Goal: Task Accomplishment & Management: Use online tool/utility

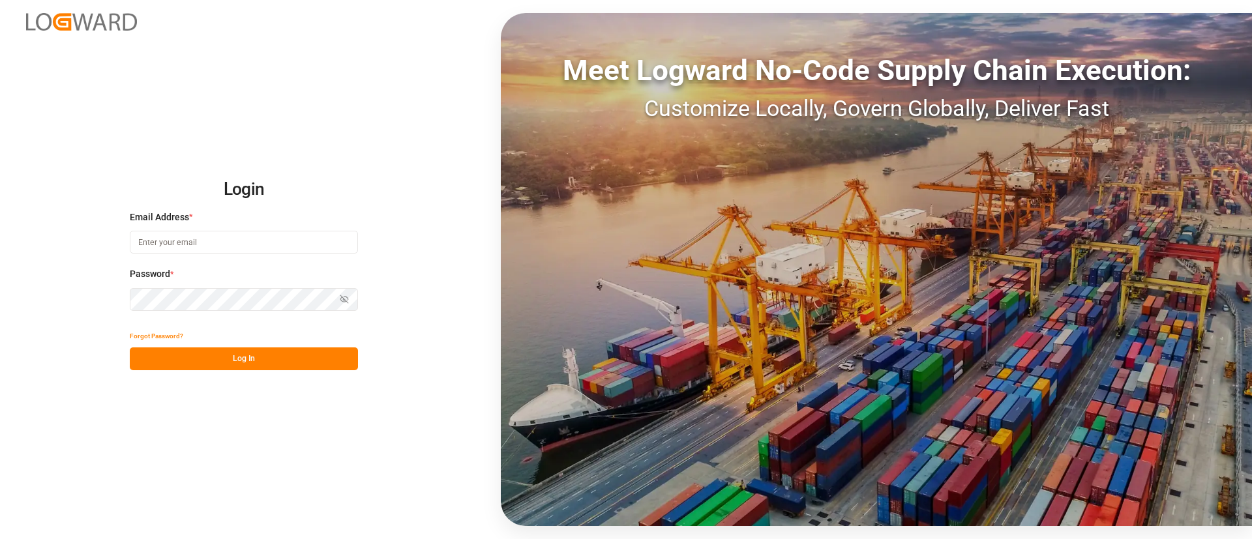
click at [176, 243] on input at bounding box center [244, 242] width 228 height 23
click at [0, 539] on com-1password-button at bounding box center [0, 539] width 0 height 0
type input "[PERSON_NAME][DOMAIN_NAME][EMAIL_ADDRESS][DOMAIN_NAME]"
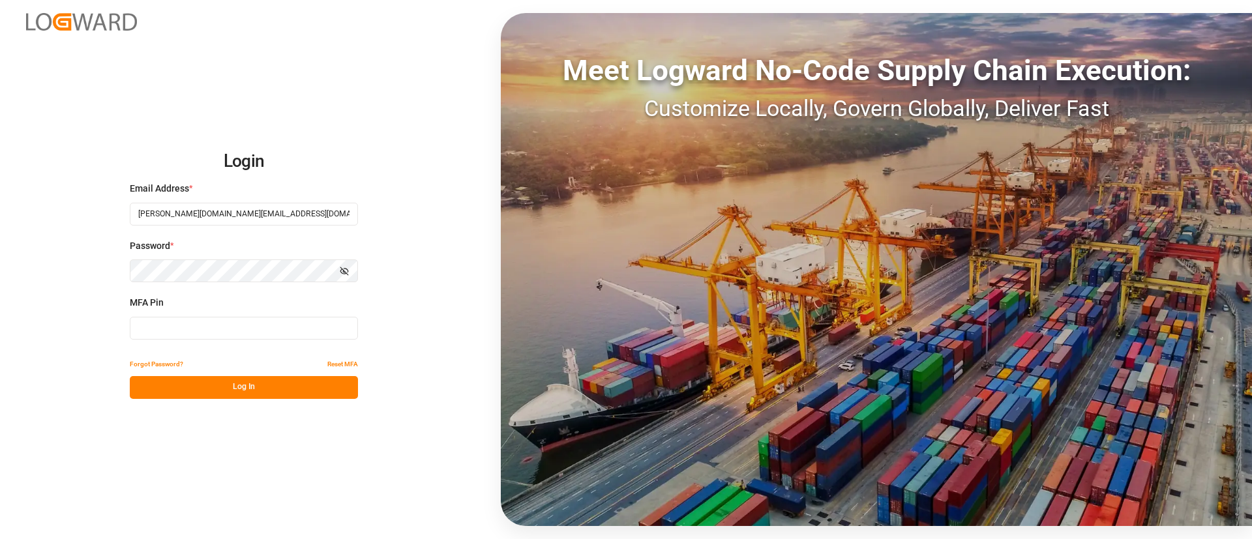
type input "141053"
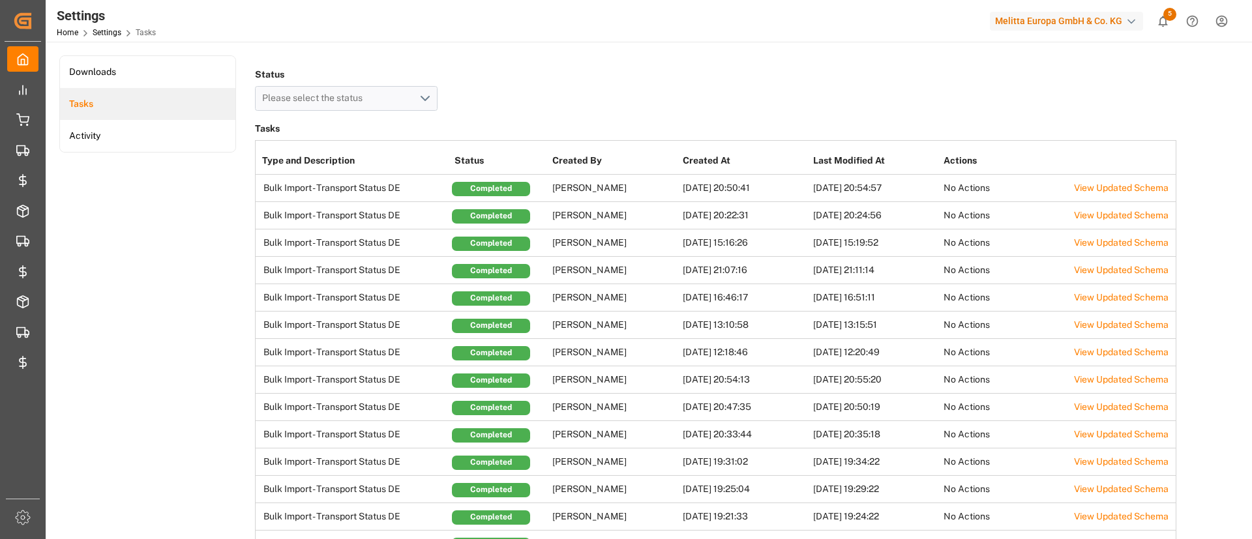
click at [1064, 23] on div "Melitta Europa GmbH & Co. KG" at bounding box center [1066, 21] width 153 height 19
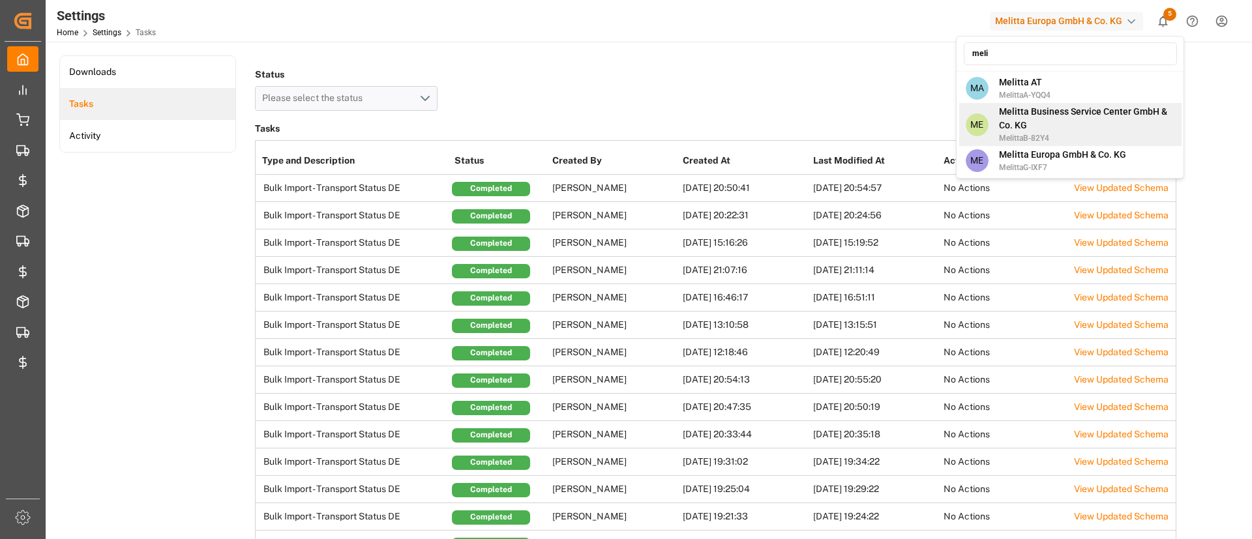
type input "meli"
click at [1066, 144] on div "ME Melitta Business Service Center GmbH & Co. KG MelittaB-82Y4" at bounding box center [1070, 124] width 222 height 43
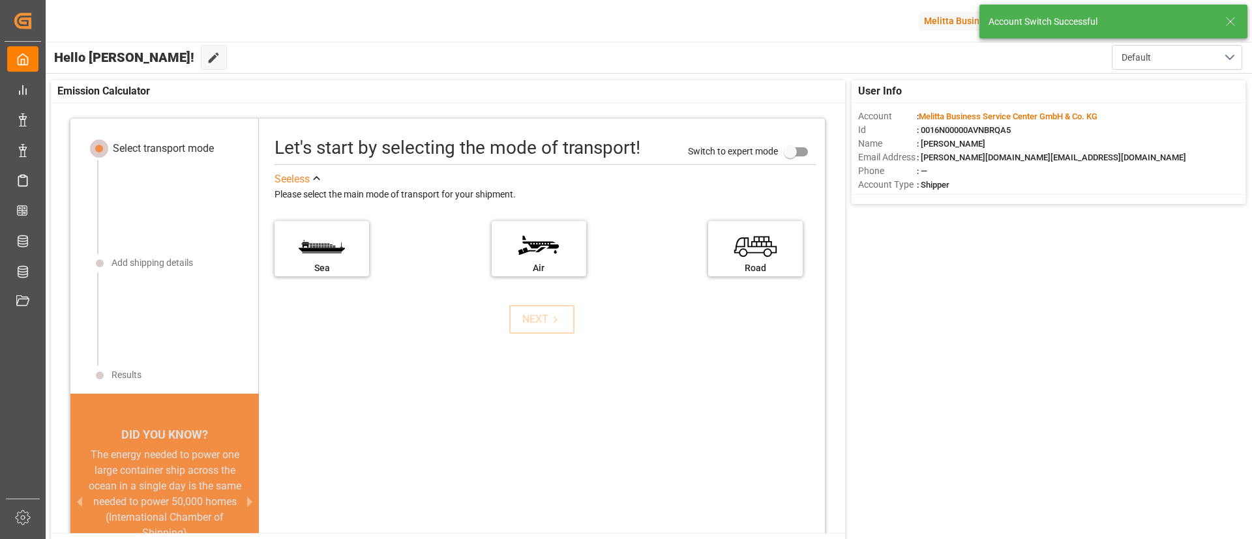
click at [1230, 25] on icon at bounding box center [1231, 22] width 16 height 16
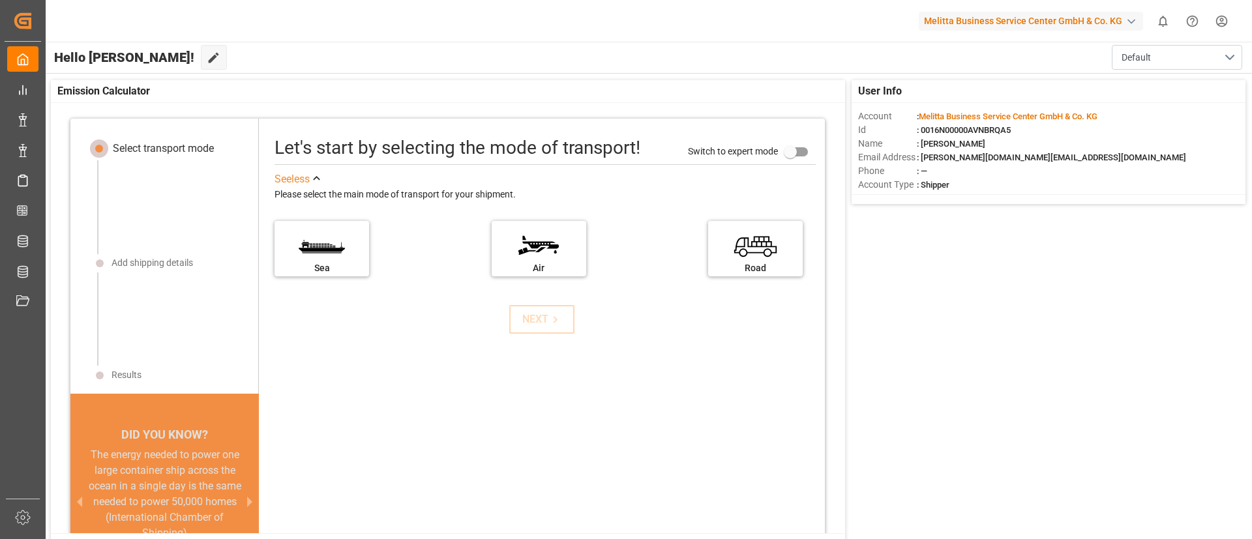
click at [1109, 26] on div "Melitta Business Service Center GmbH & Co. KG" at bounding box center [1031, 21] width 224 height 19
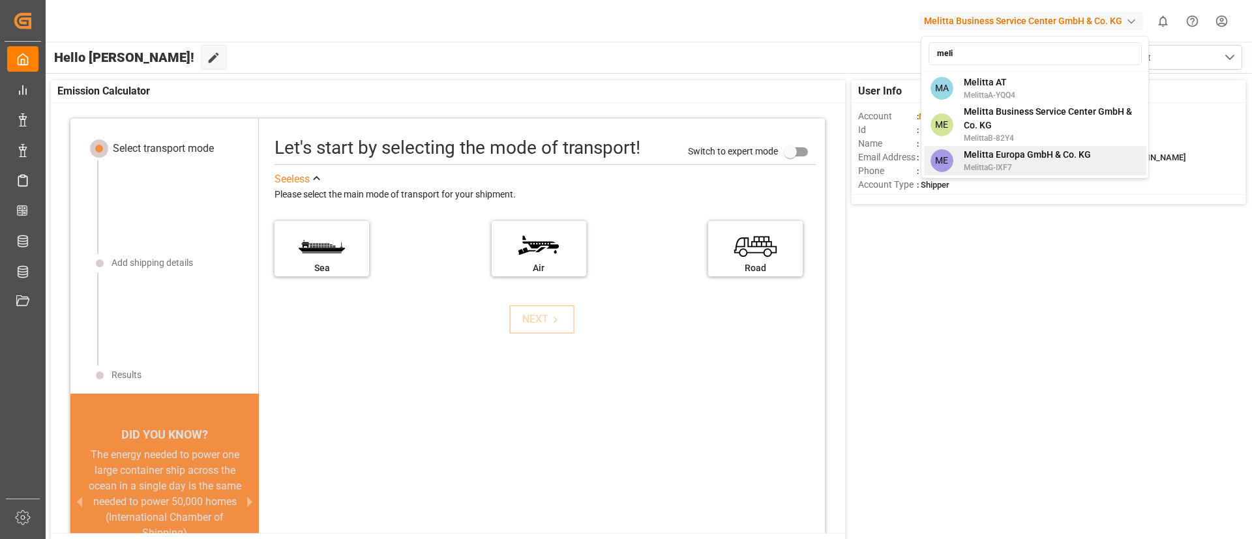
type input "meli"
click at [981, 163] on span "MelittaG-IXF7" at bounding box center [1027, 168] width 127 height 12
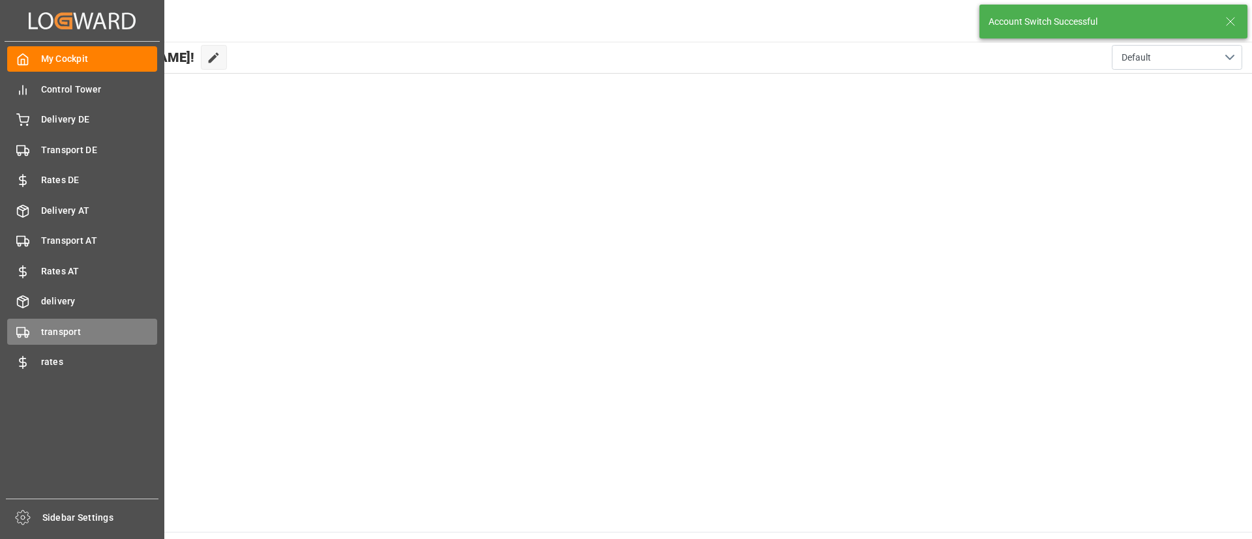
click at [37, 332] on div "transport transport" at bounding box center [82, 331] width 150 height 25
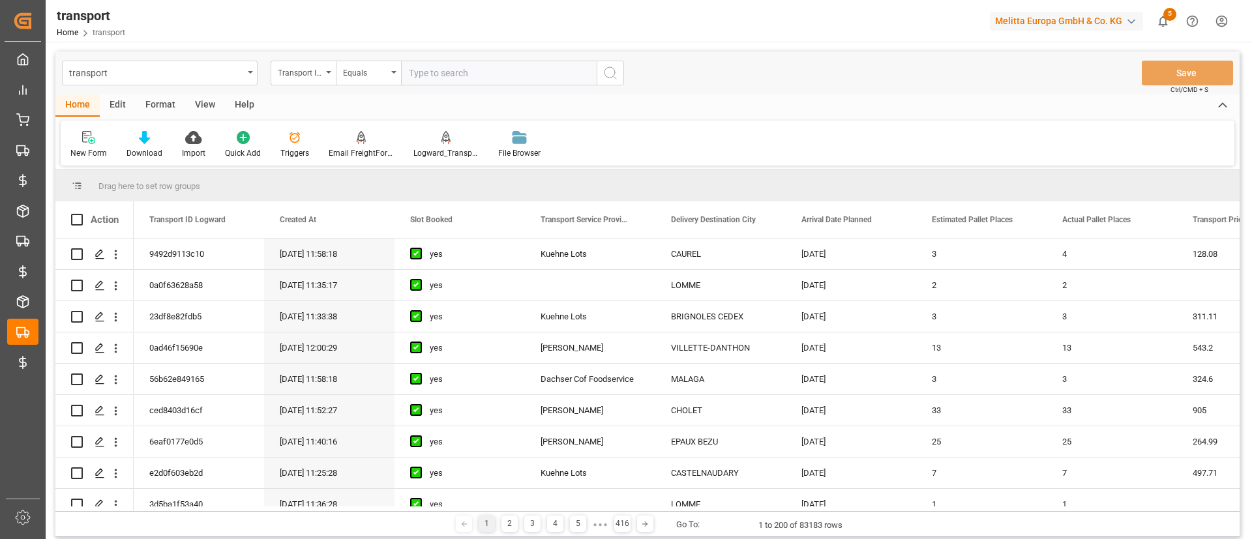
click at [76, 226] on div "Action" at bounding box center [94, 220] width 78 height 37
click at [76, 222] on span at bounding box center [77, 220] width 12 height 12
click at [81, 214] on input "checkbox" at bounding box center [81, 214] width 0 height 0
checkbox input "true"
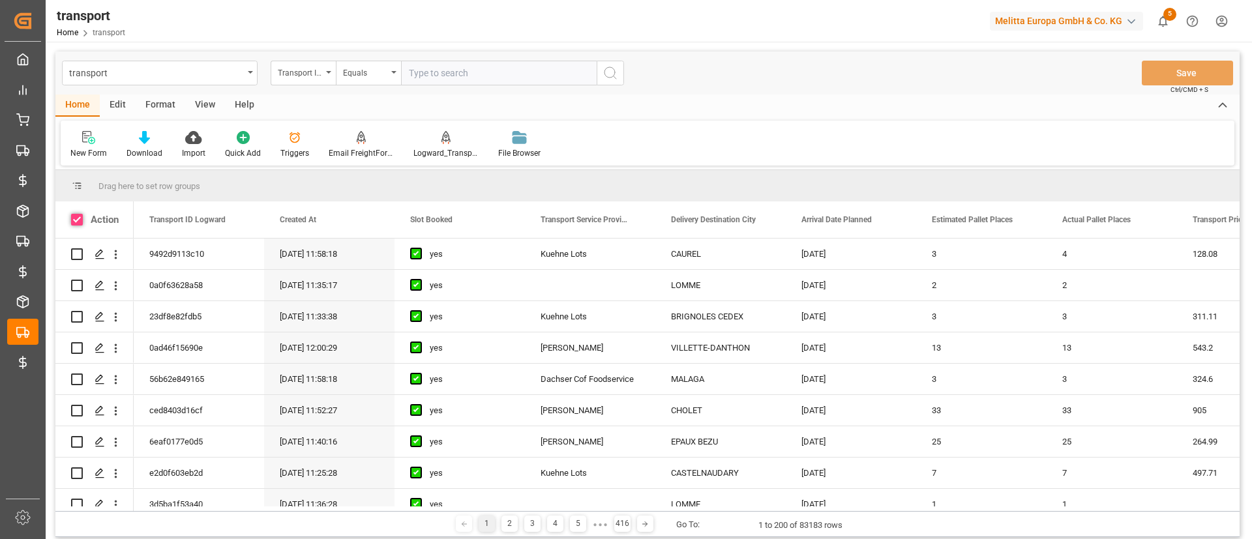
checkbox input "true"
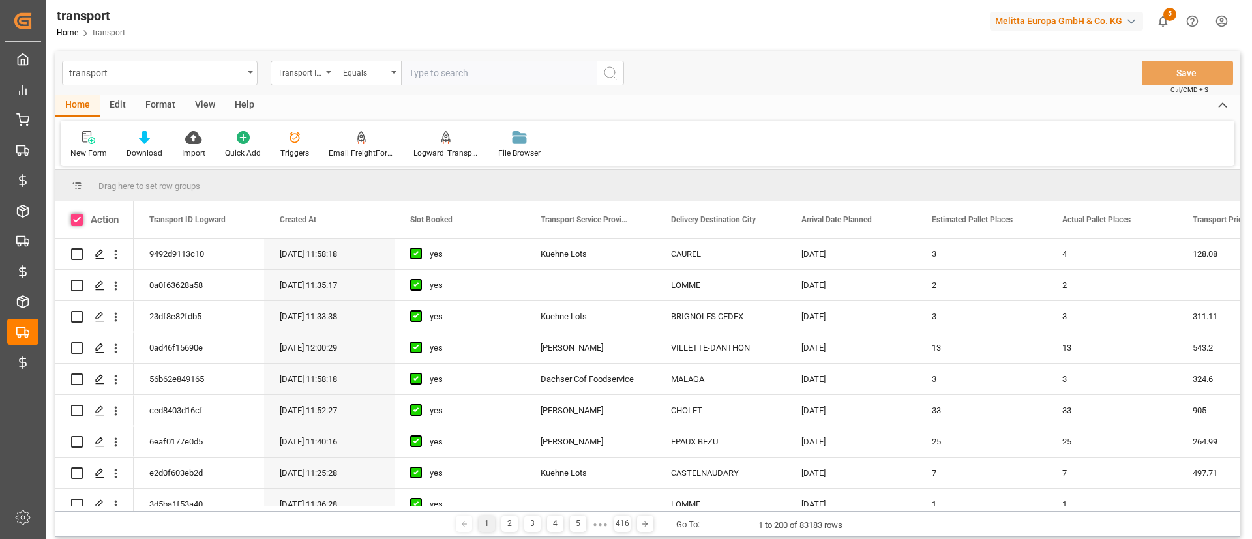
checkbox input "true"
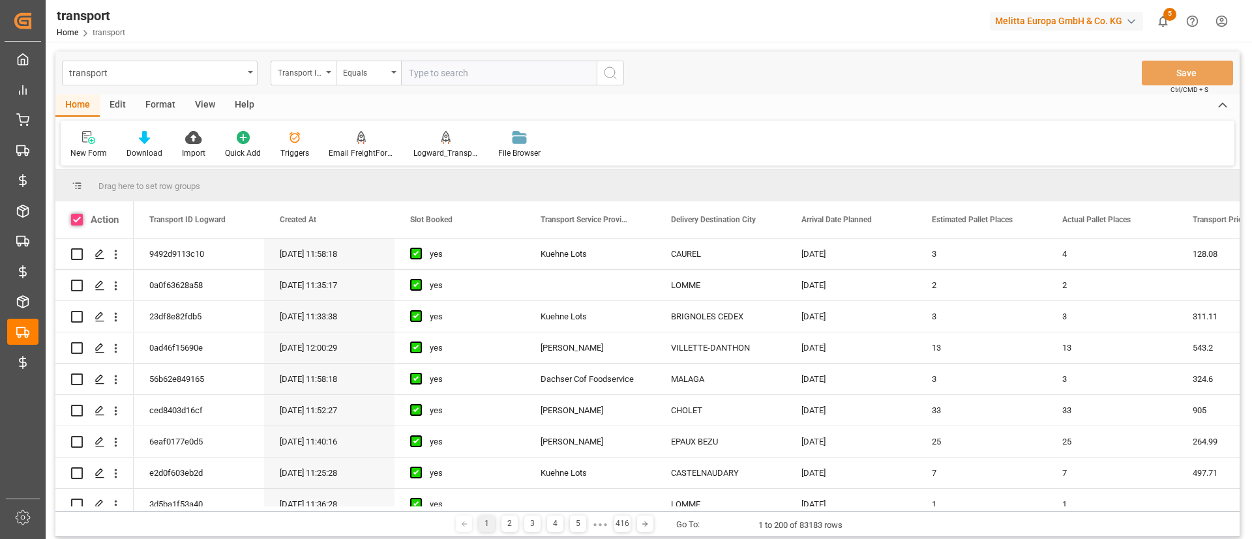
checkbox input "true"
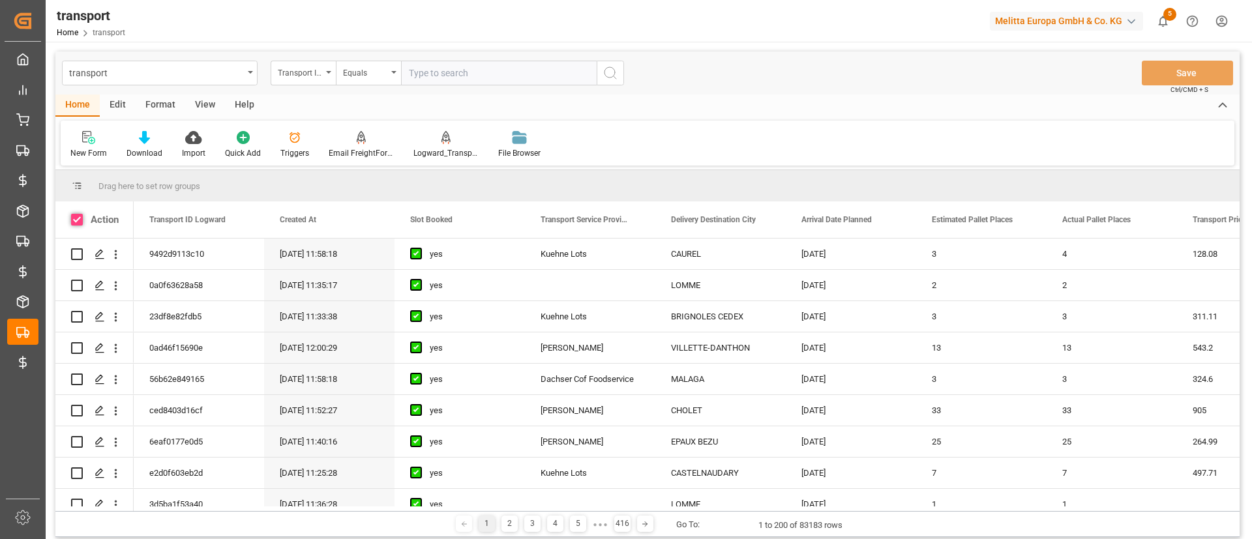
checkbox input "true"
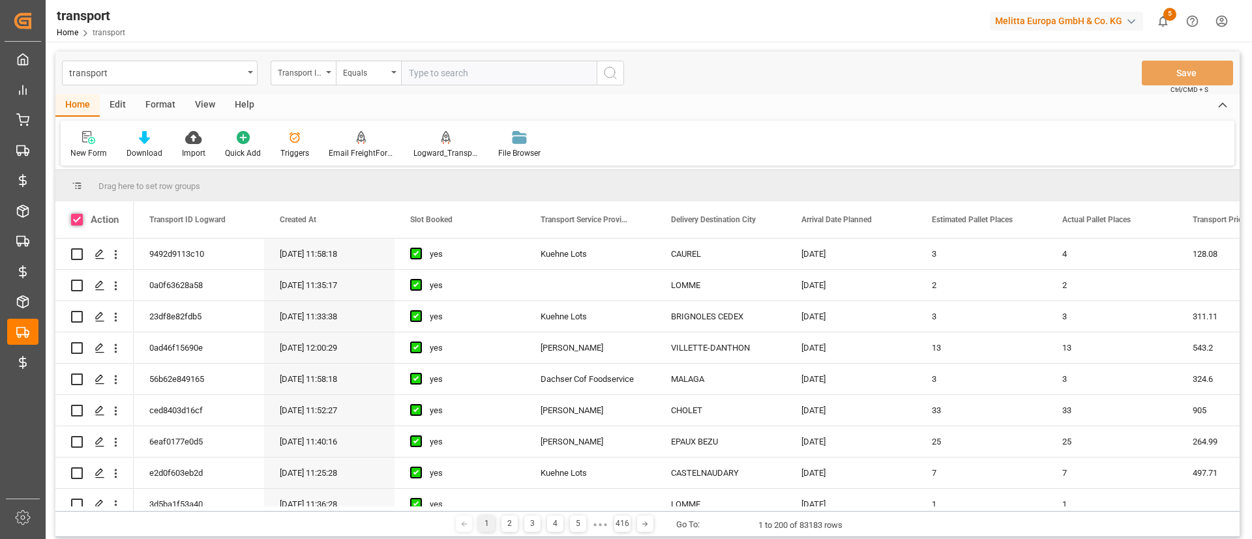
checkbox input "true"
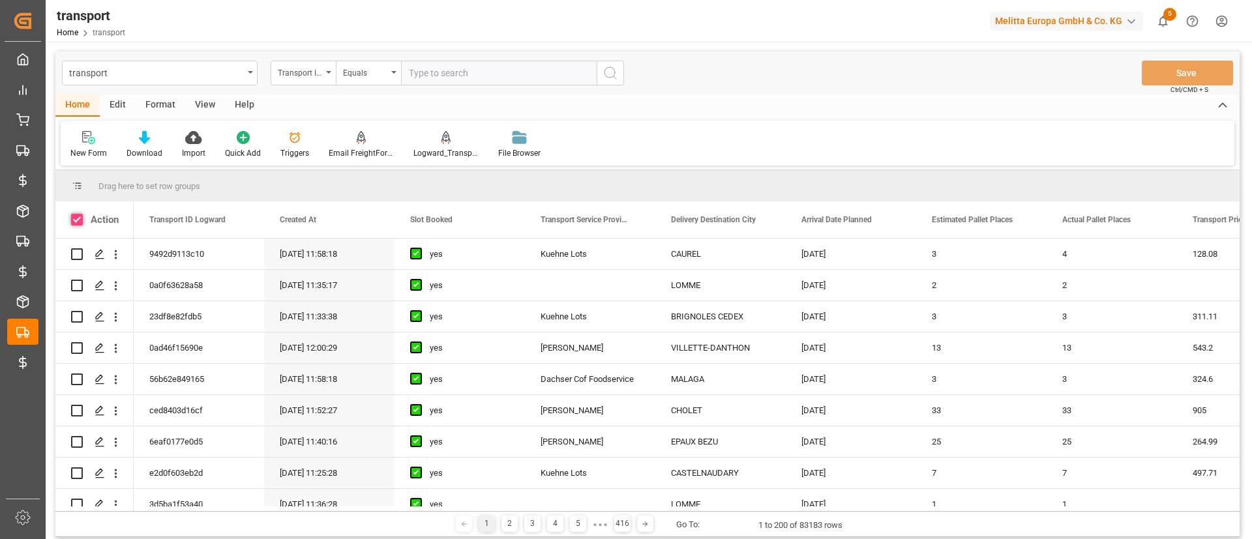
checkbox input "true"
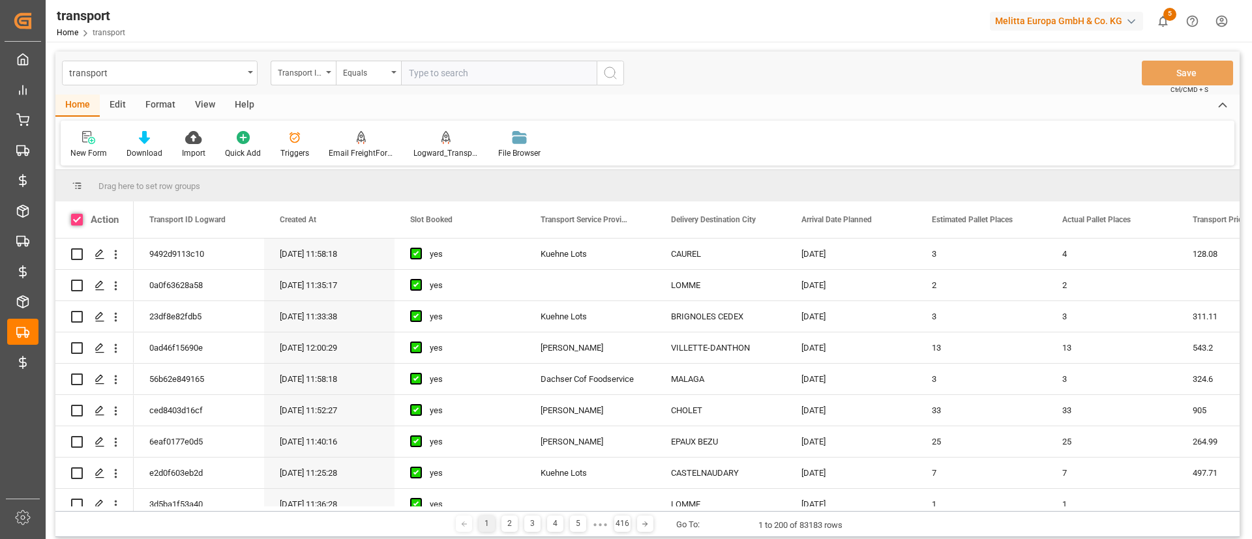
checkbox input "true"
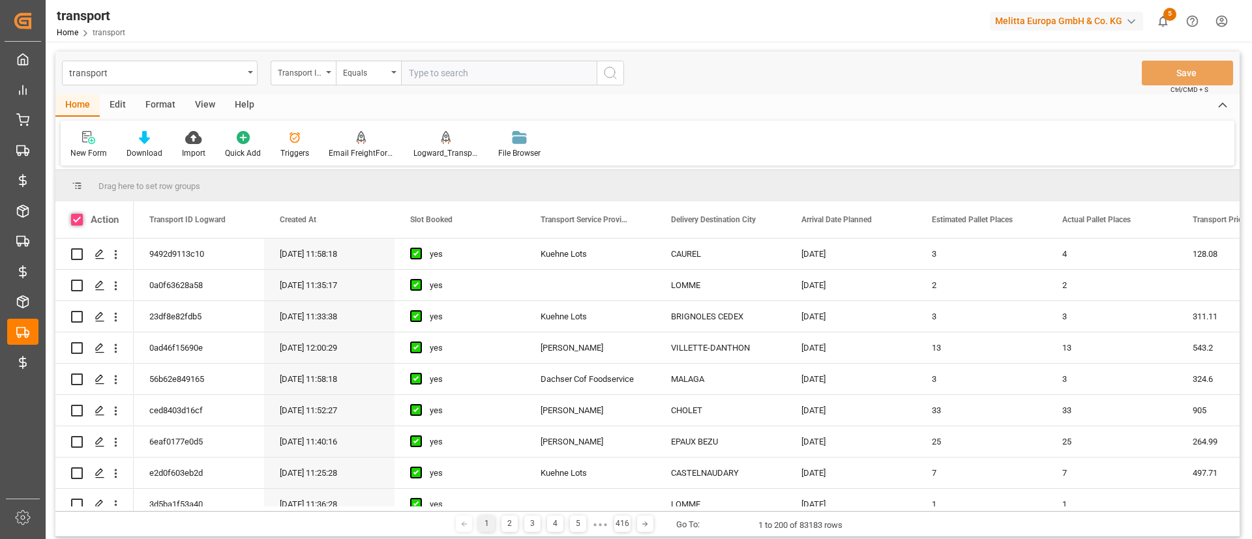
checkbox input "true"
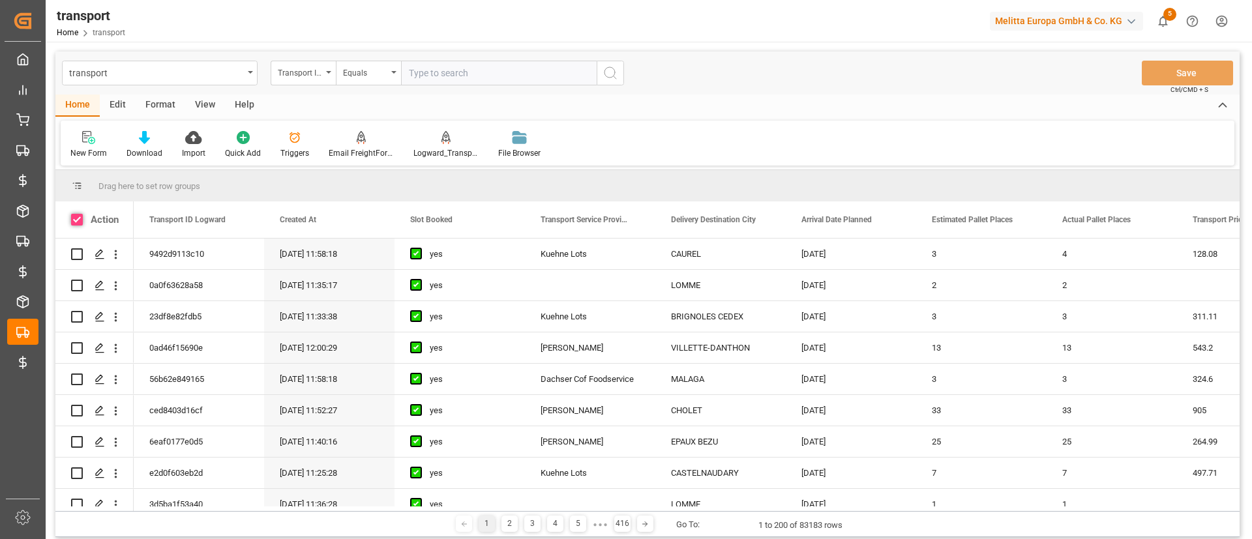
checkbox input "true"
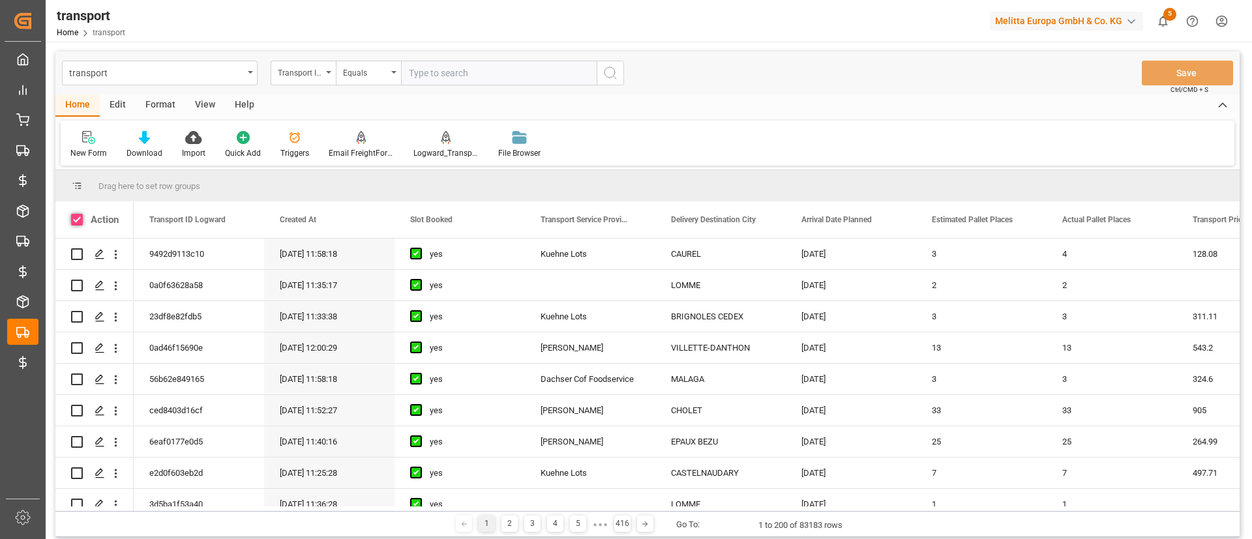
checkbox input "true"
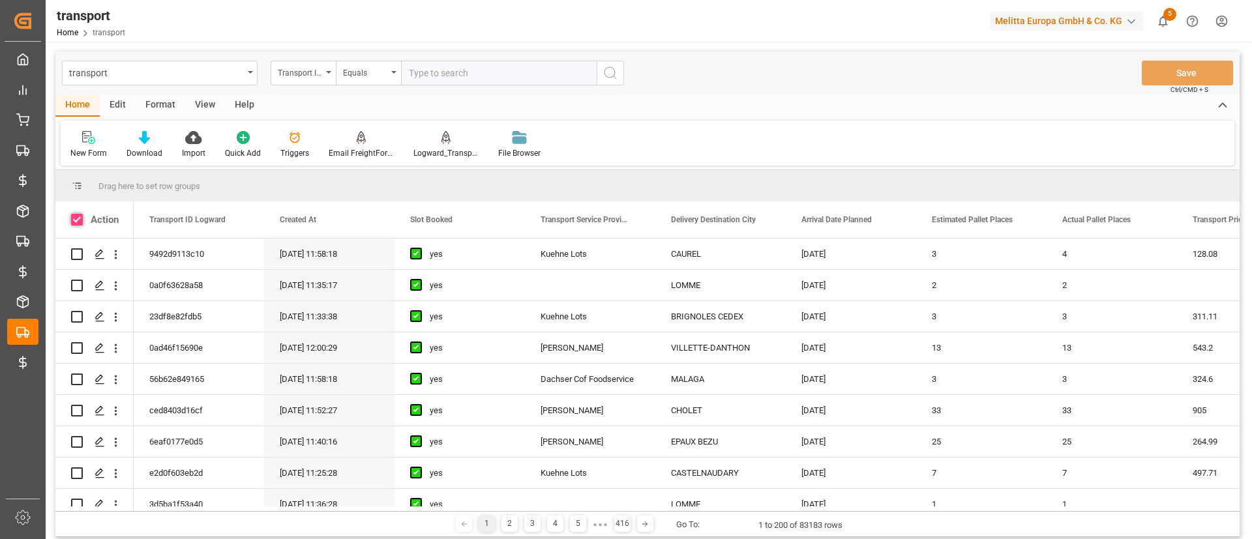
checkbox input "true"
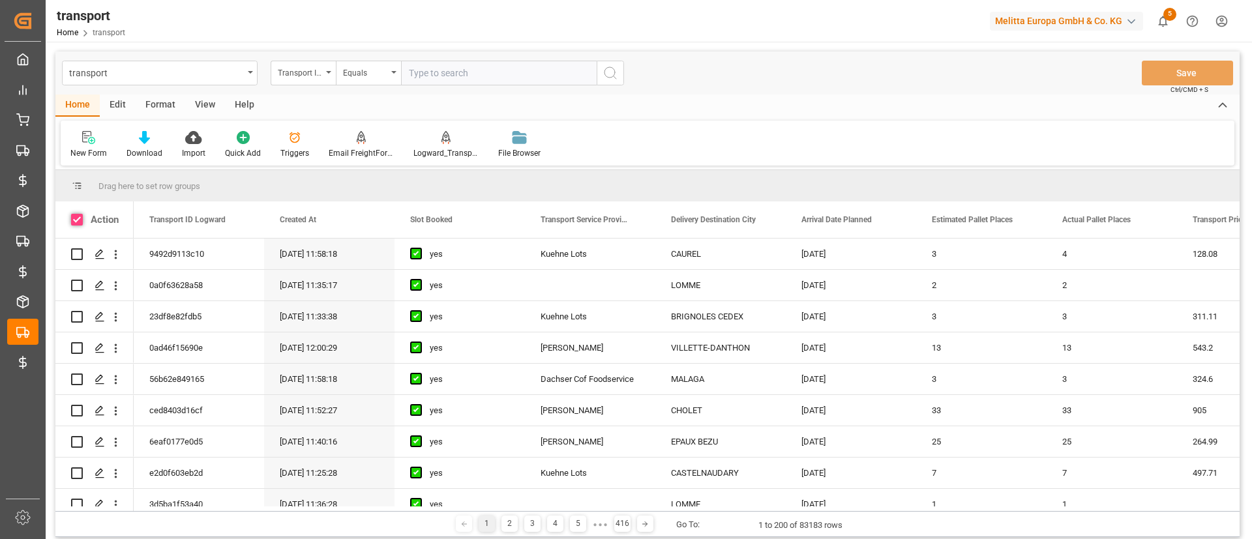
checkbox input "true"
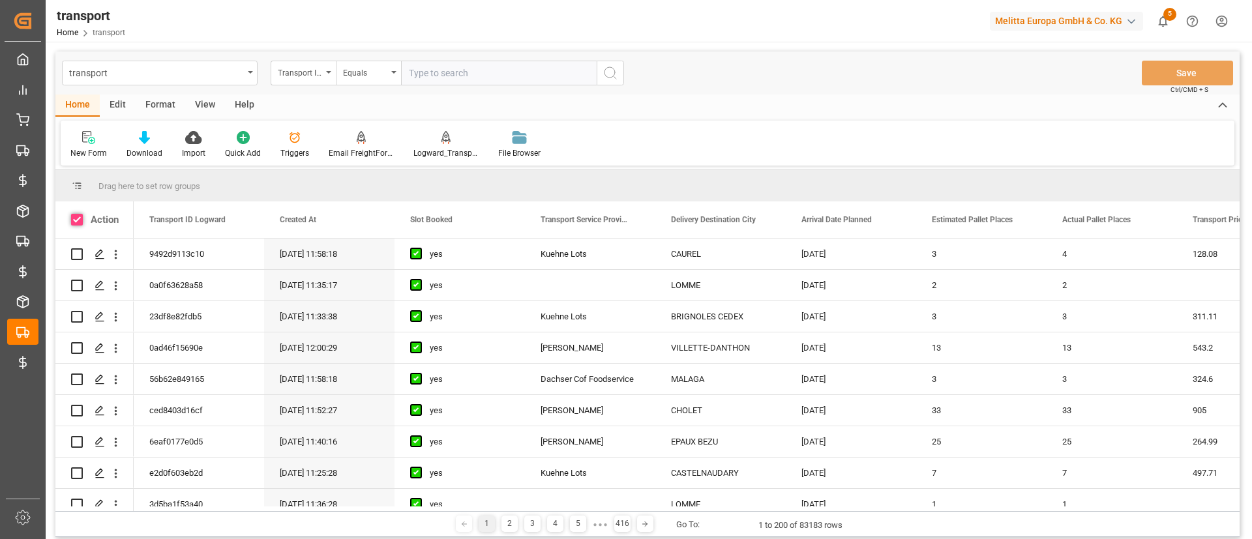
checkbox input "true"
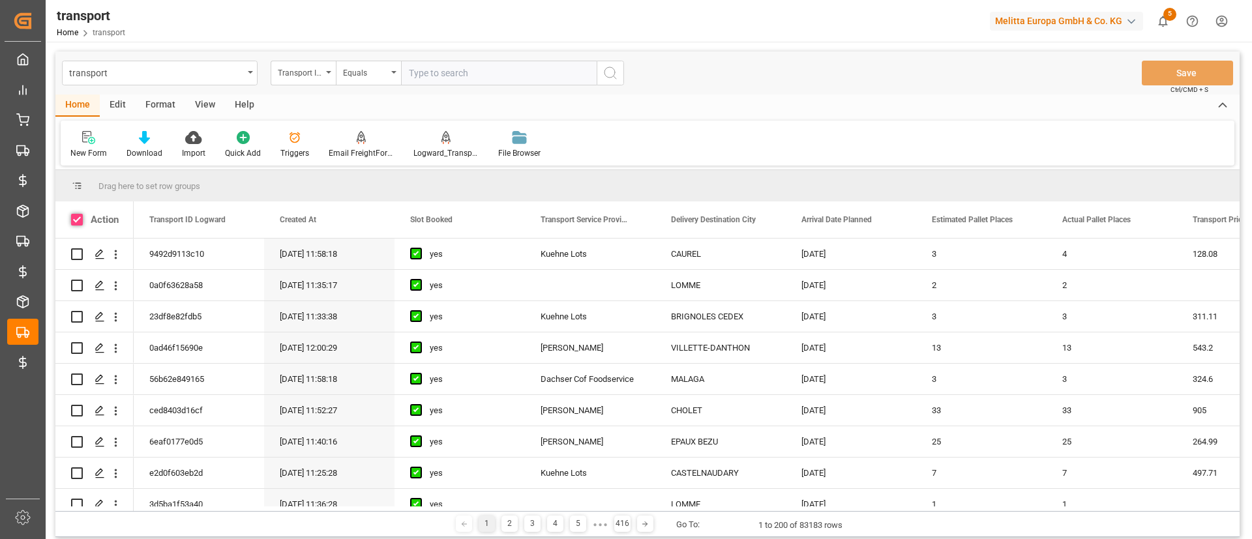
checkbox input "true"
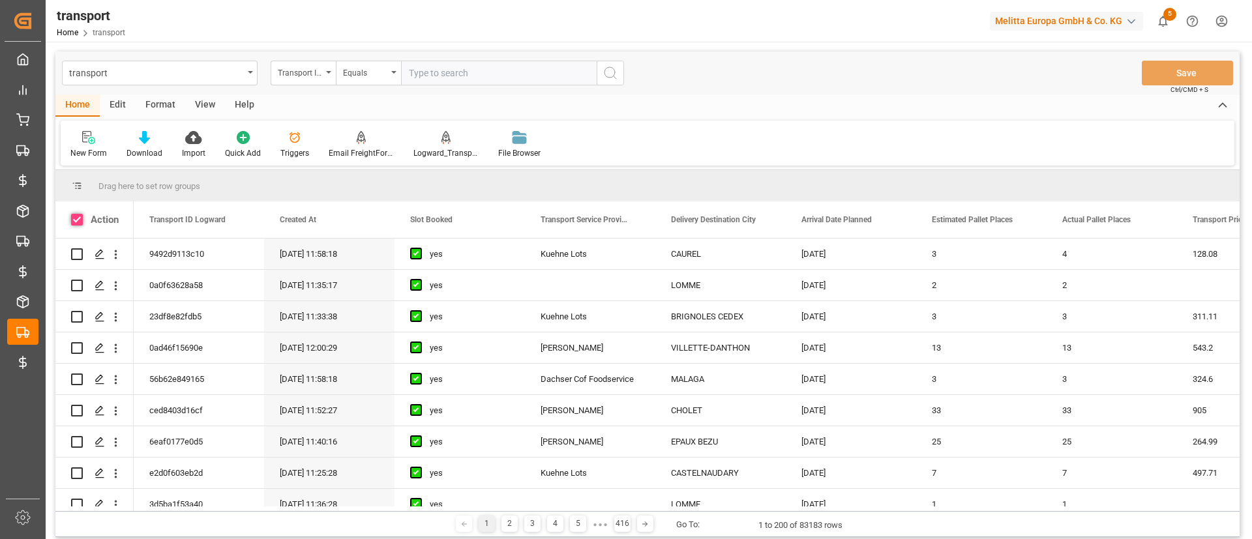
checkbox input "true"
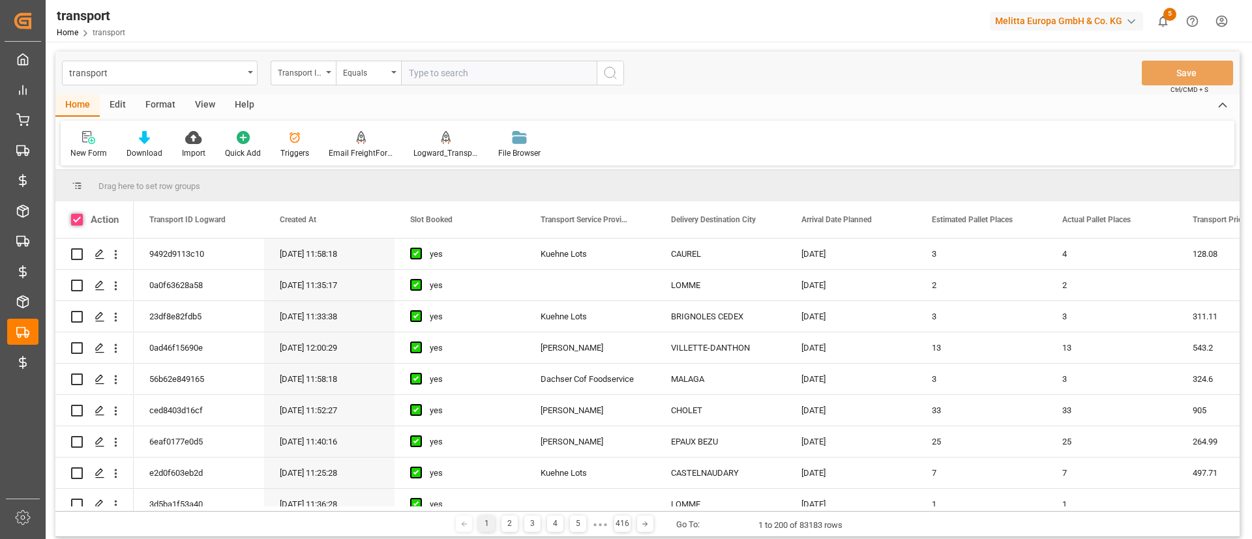
checkbox input "true"
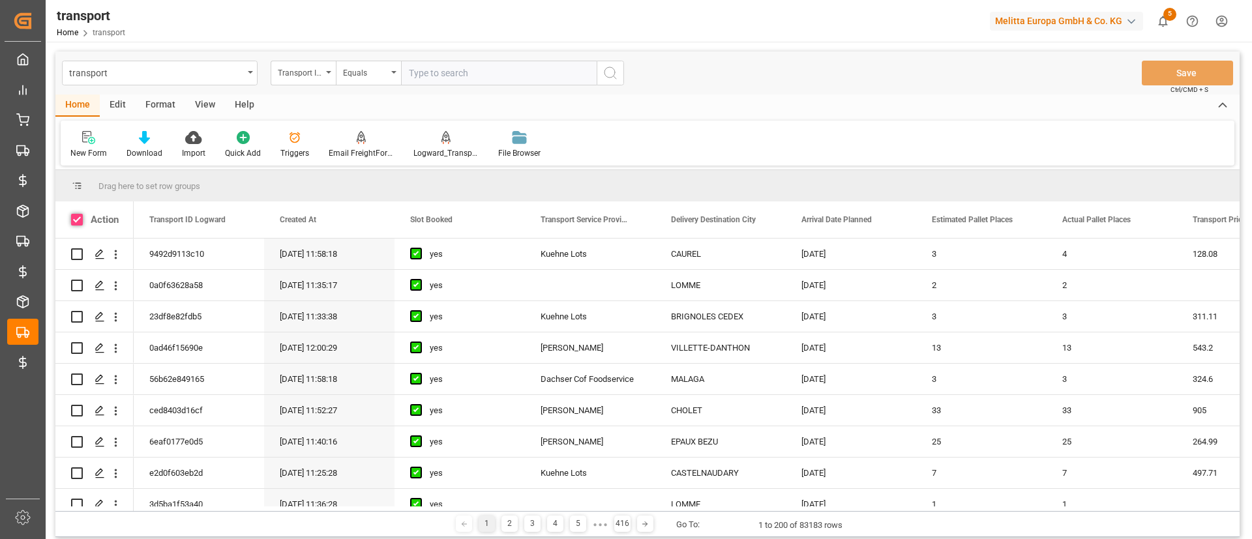
checkbox input "true"
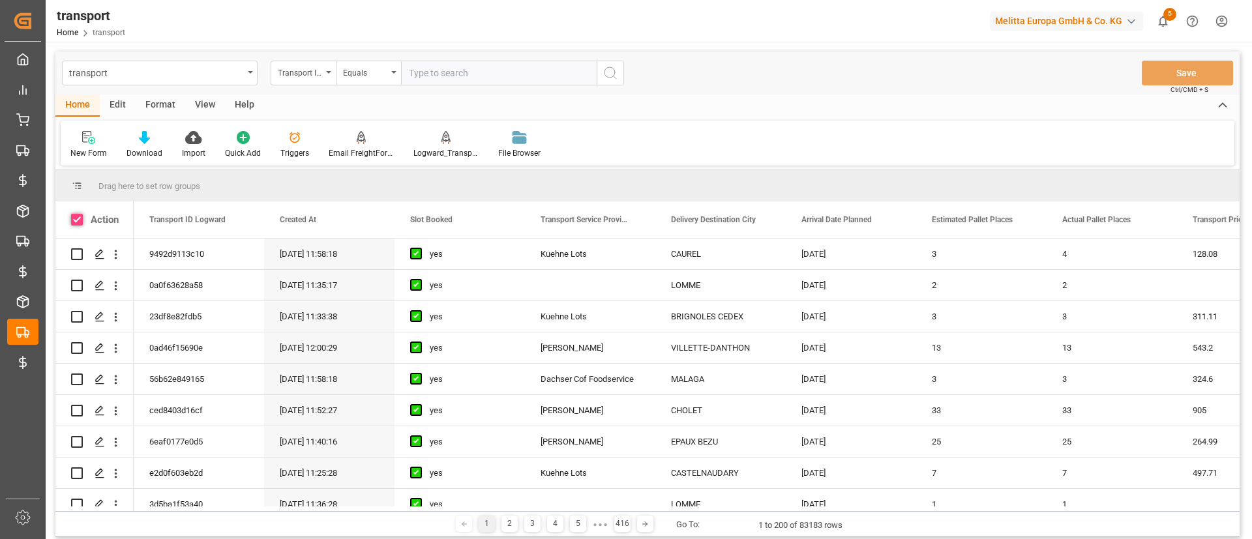
checkbox input "true"
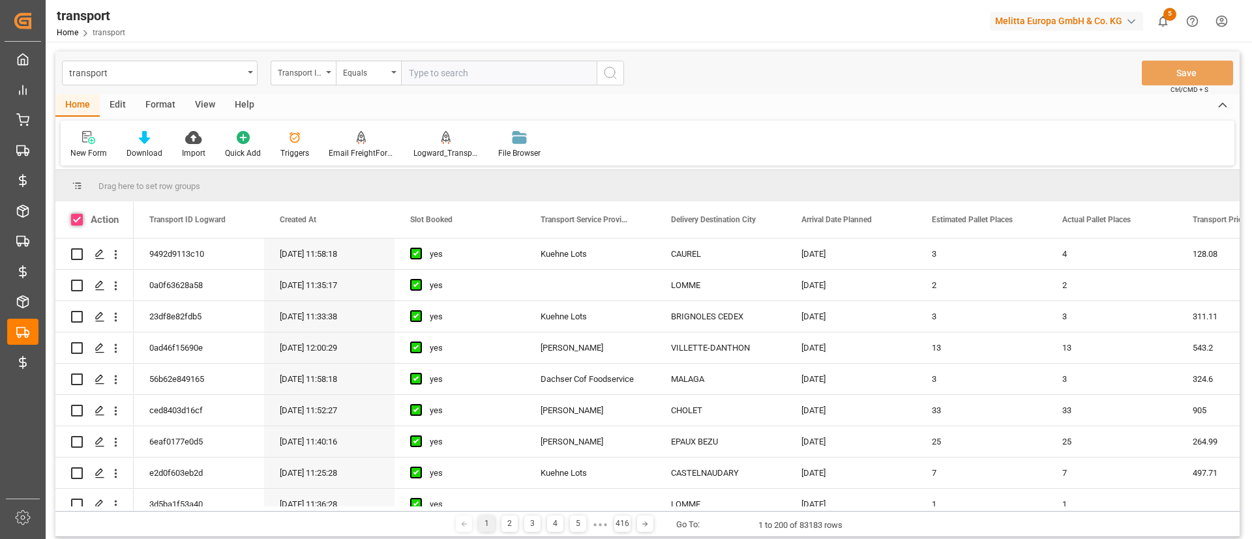
checkbox input "true"
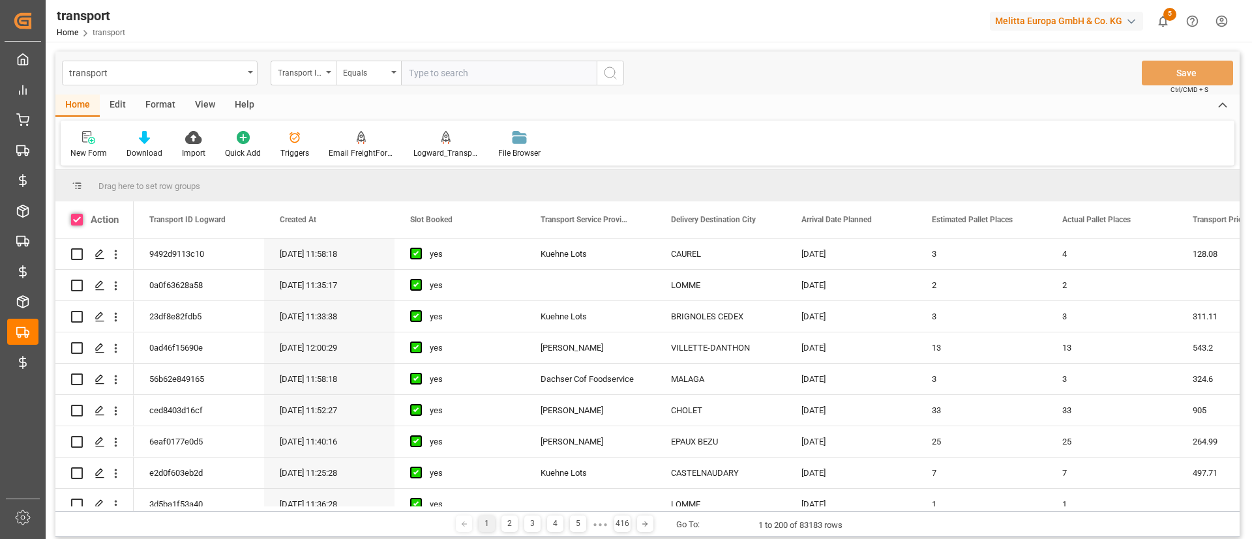
checkbox input "true"
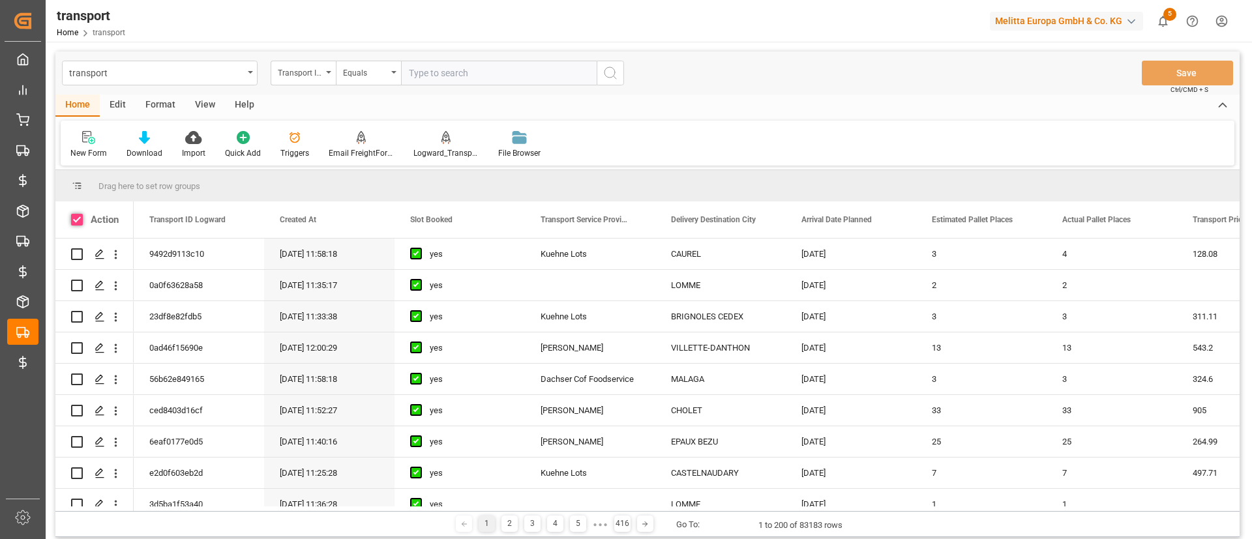
checkbox input "true"
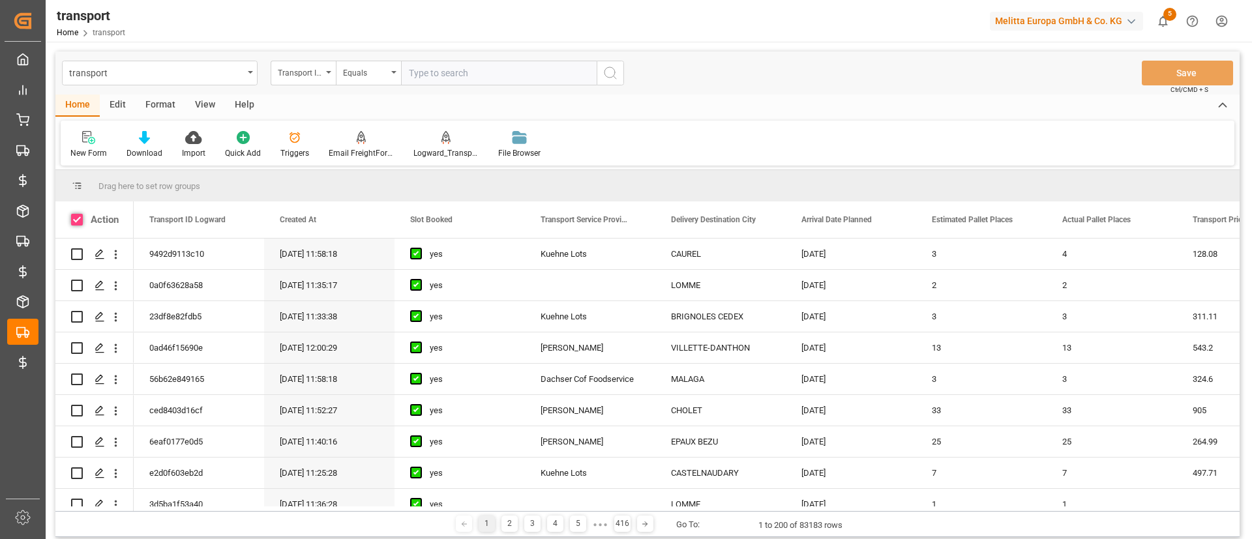
checkbox input "true"
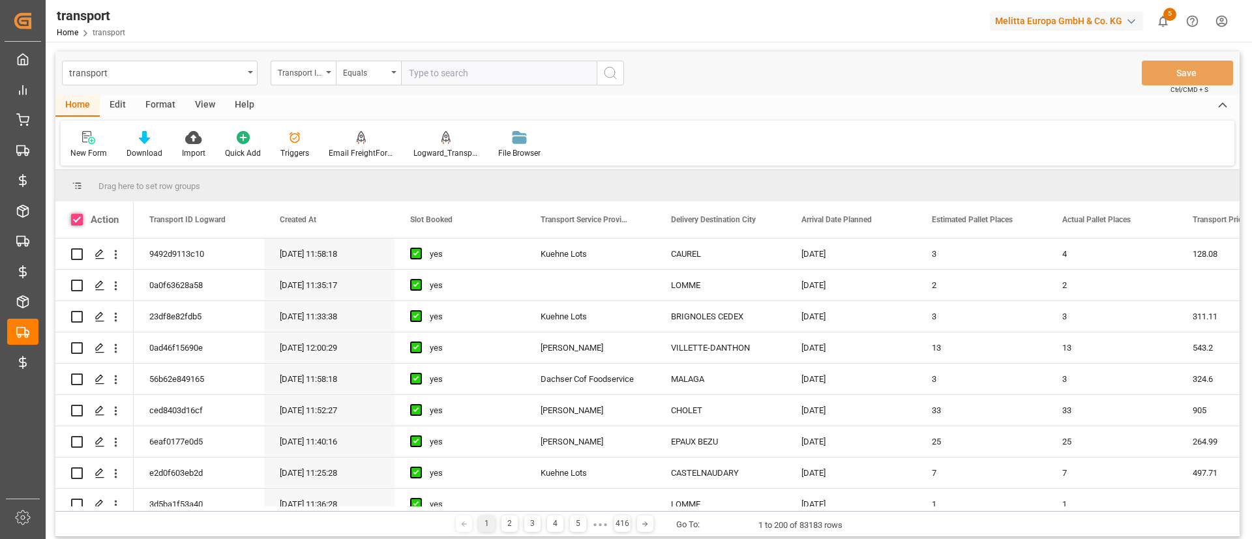
checkbox input "true"
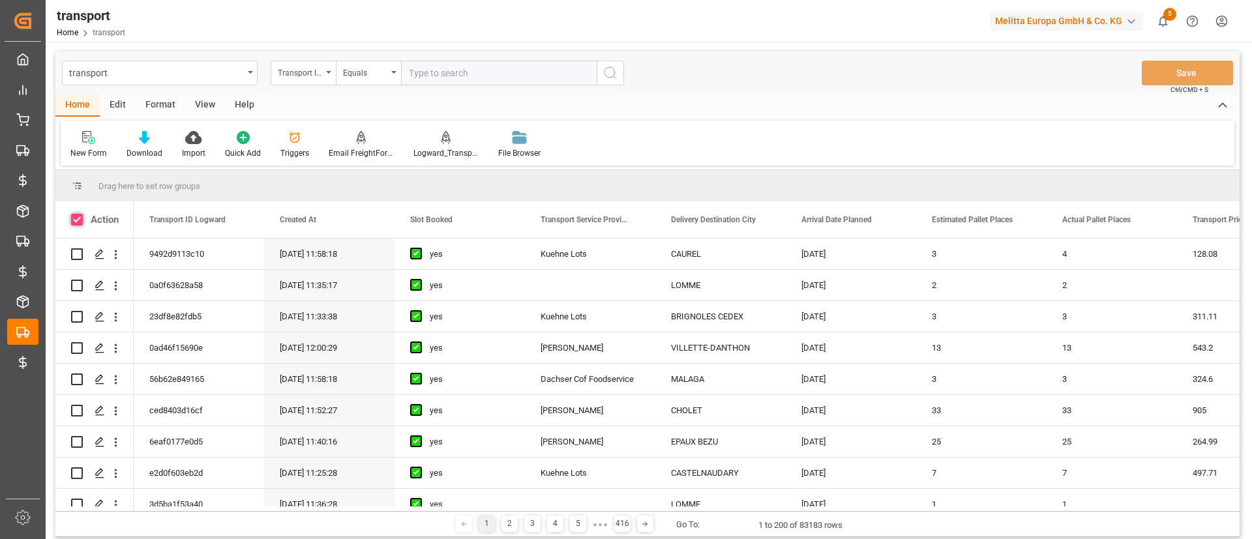
checkbox input "true"
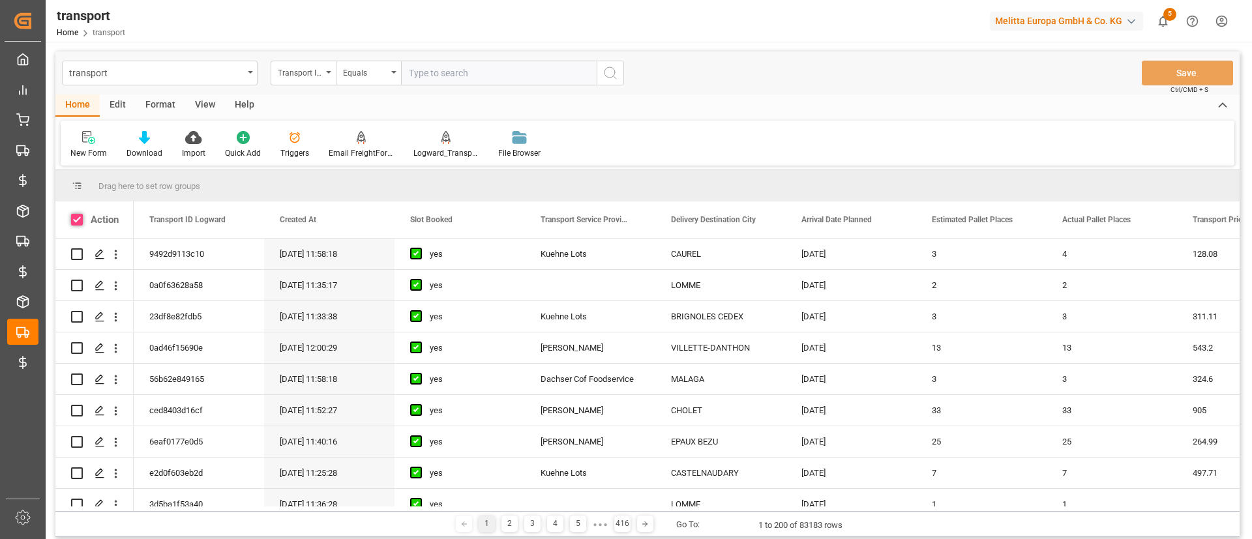
checkbox input "true"
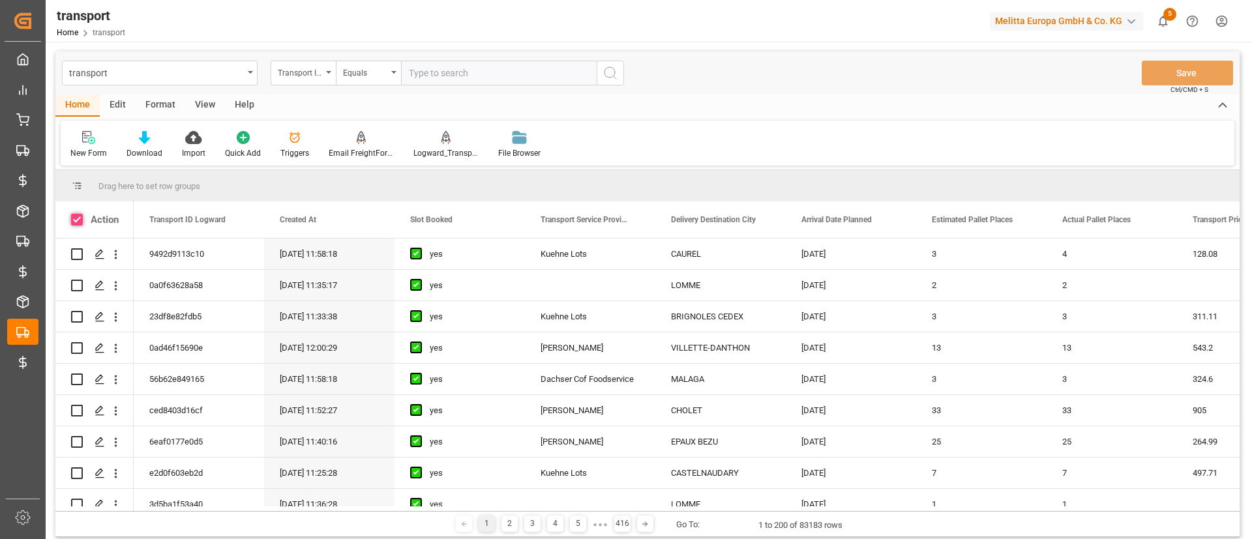
checkbox input "true"
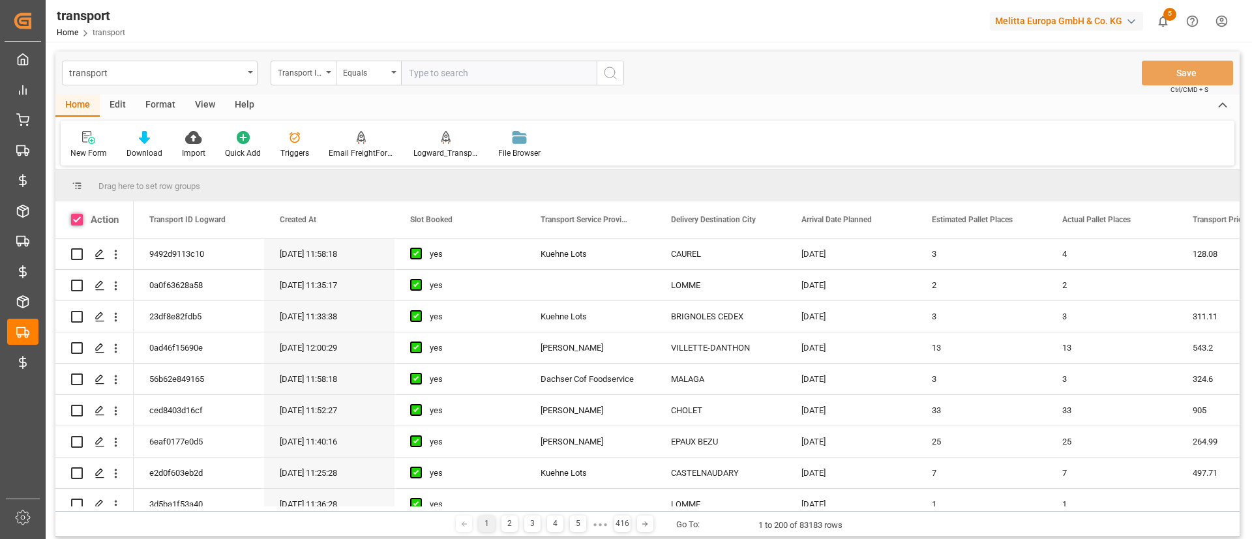
checkbox input "true"
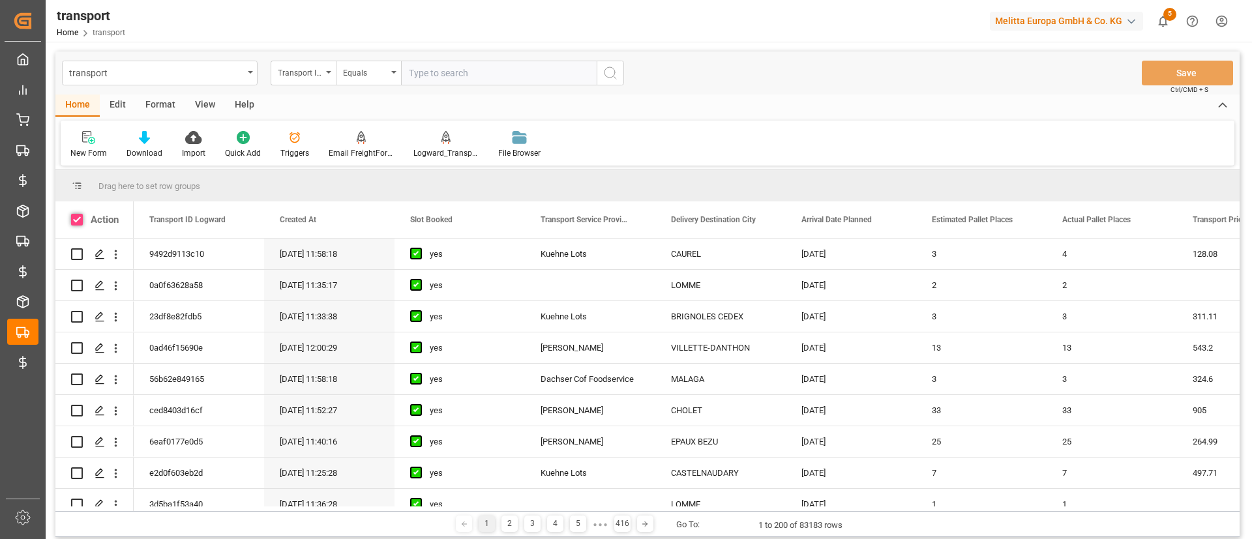
checkbox input "true"
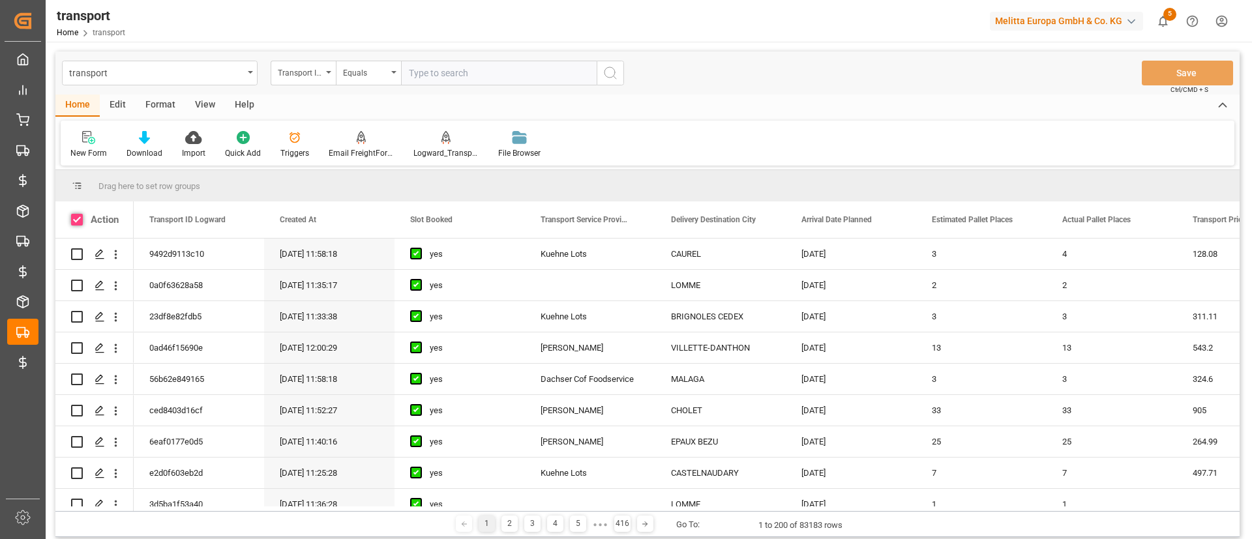
checkbox input "true"
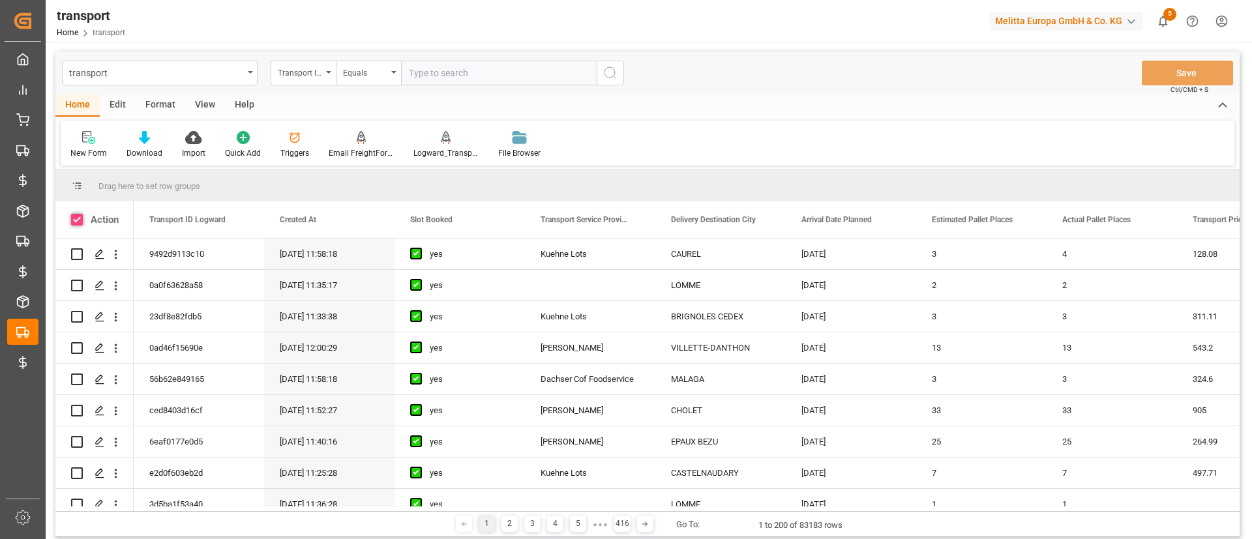
checkbox input "true"
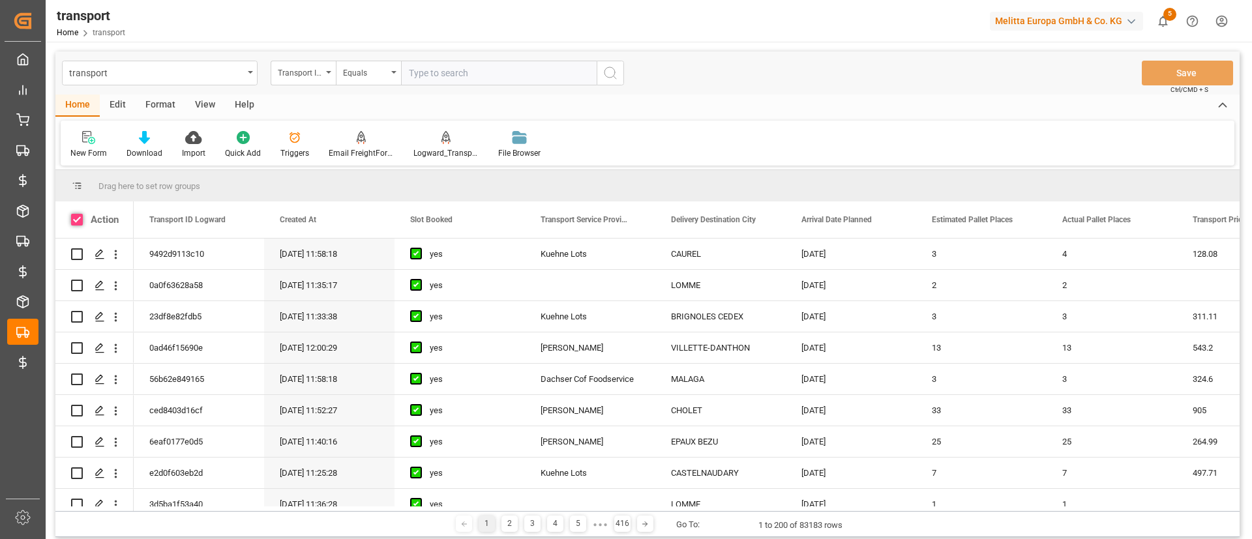
checkbox input "true"
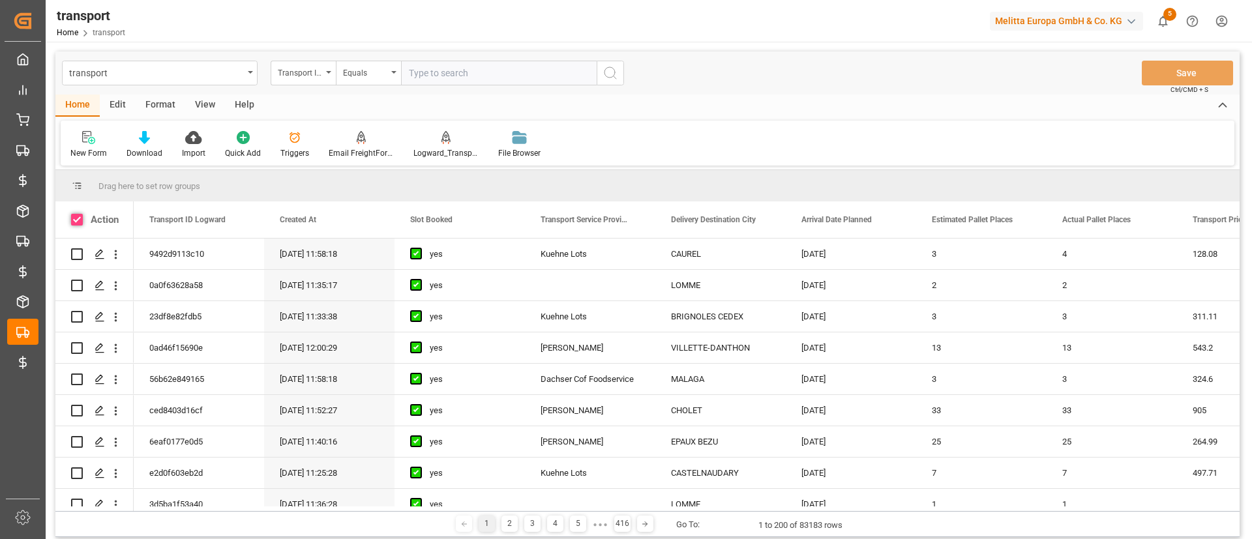
checkbox input "true"
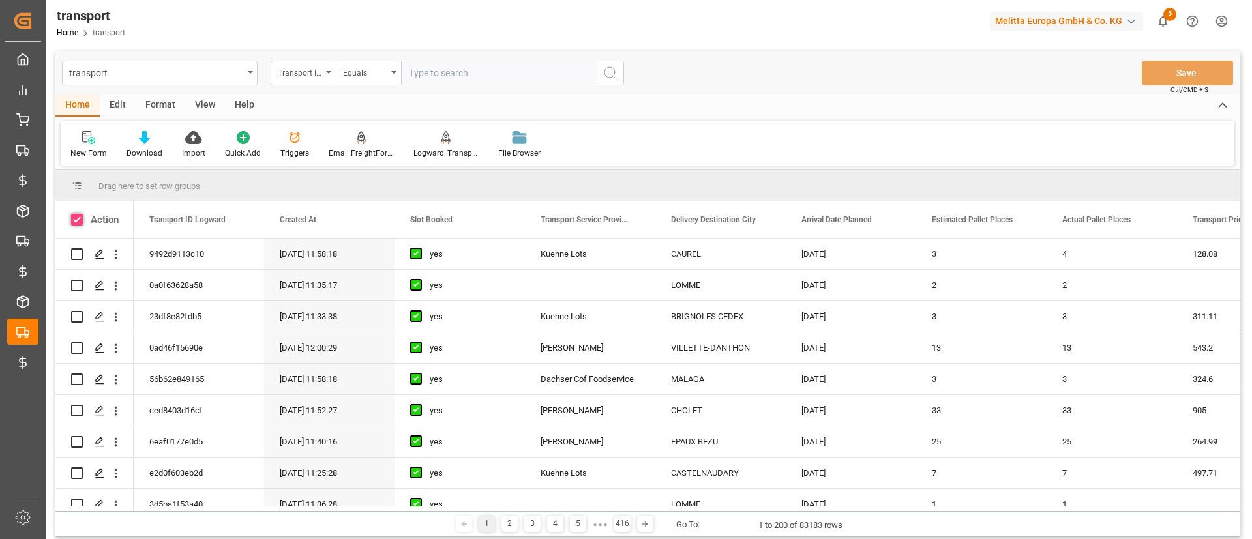
checkbox input "true"
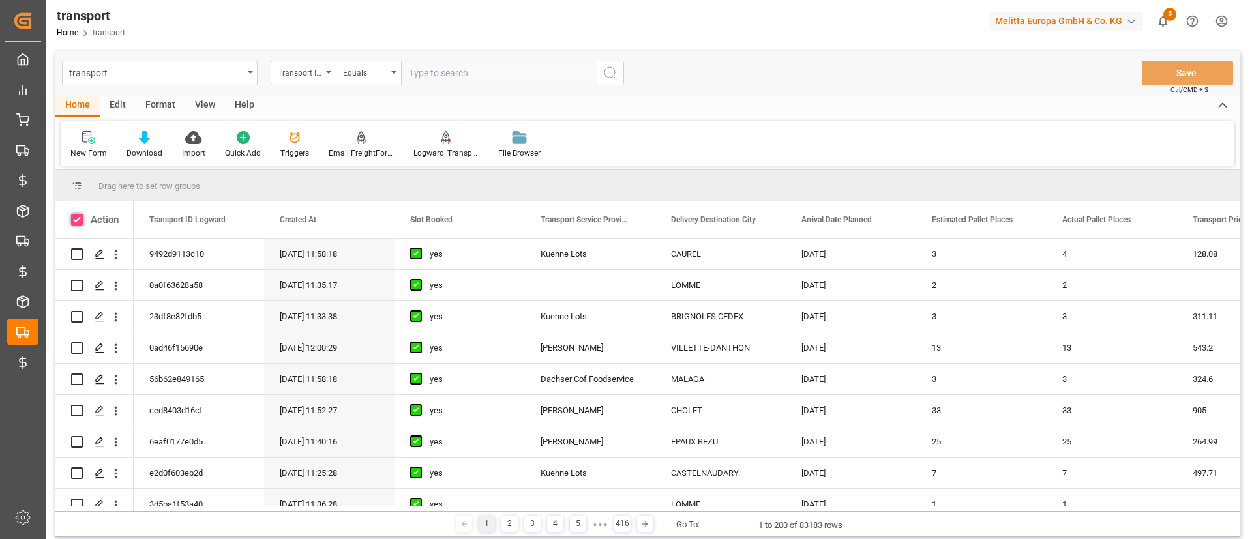
checkbox input "true"
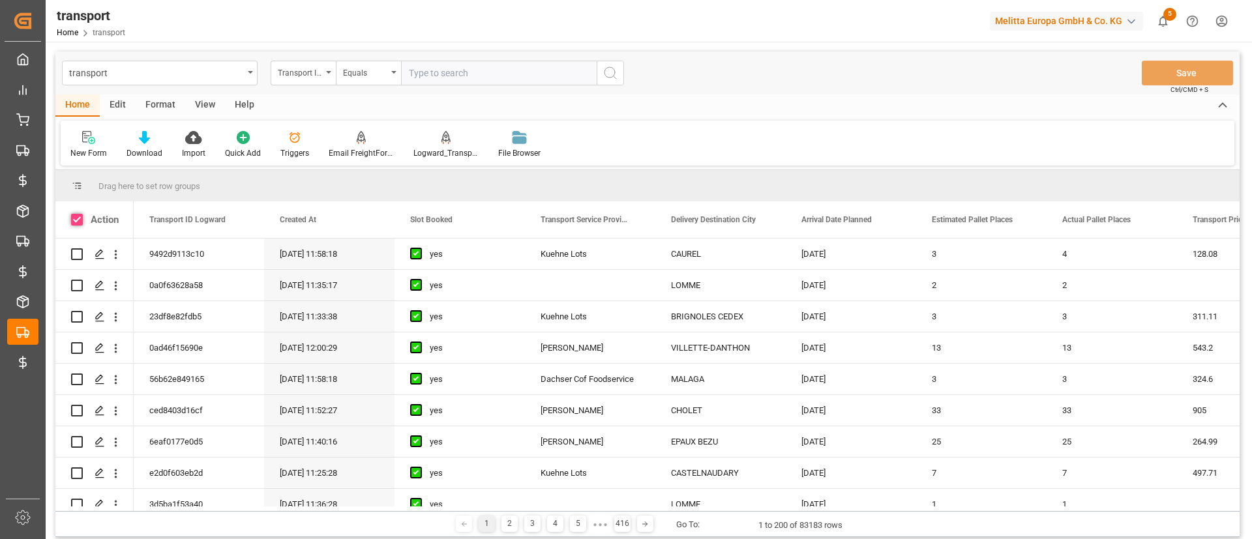
checkbox input "true"
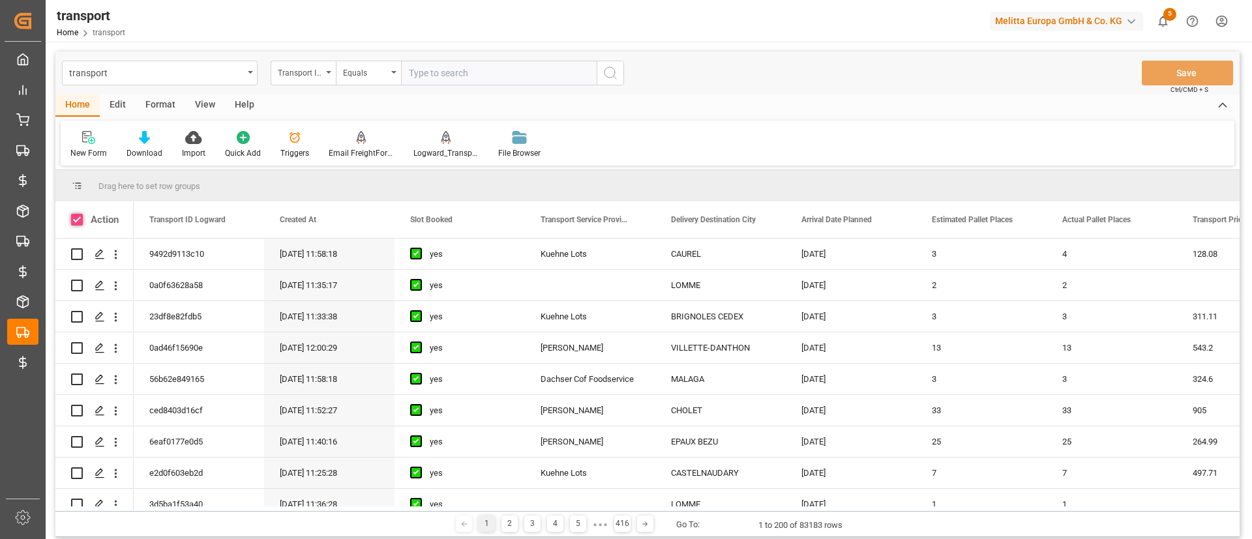
checkbox input "true"
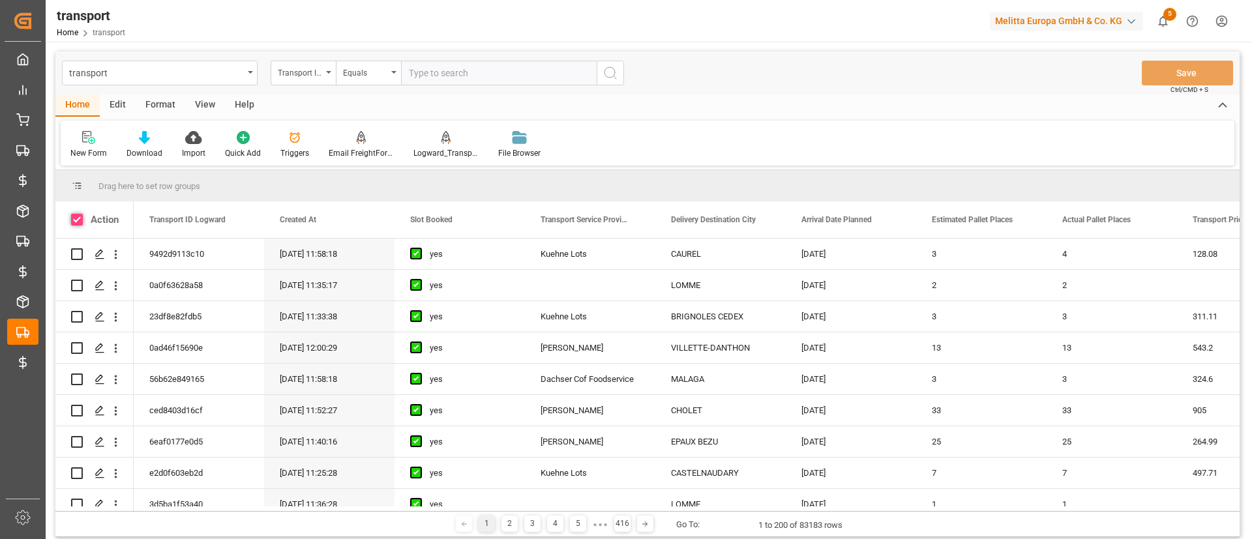
checkbox input "true"
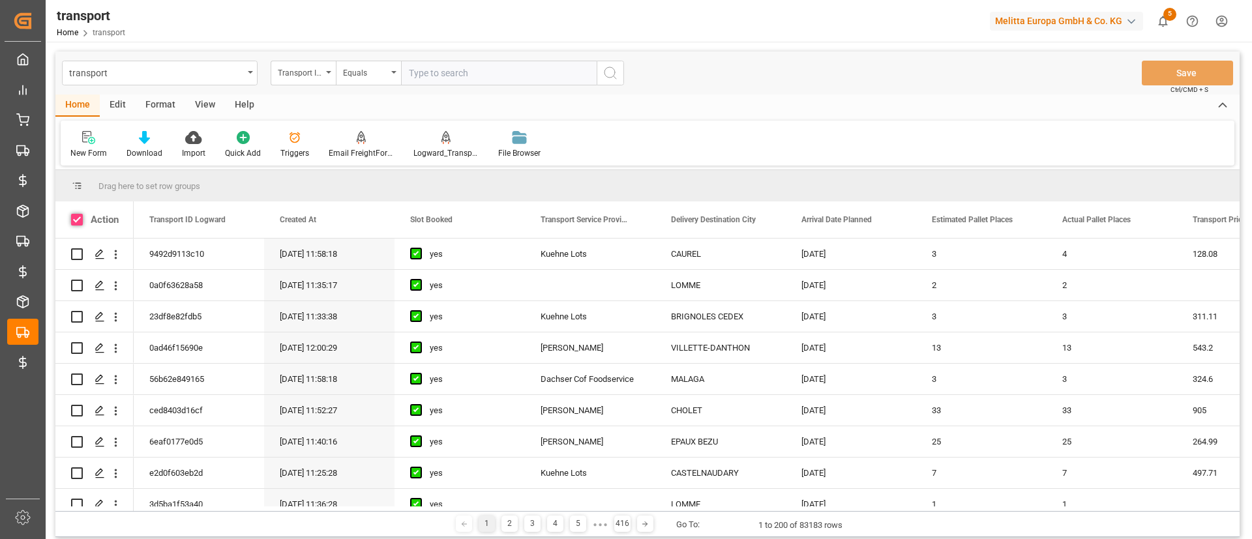
checkbox input "true"
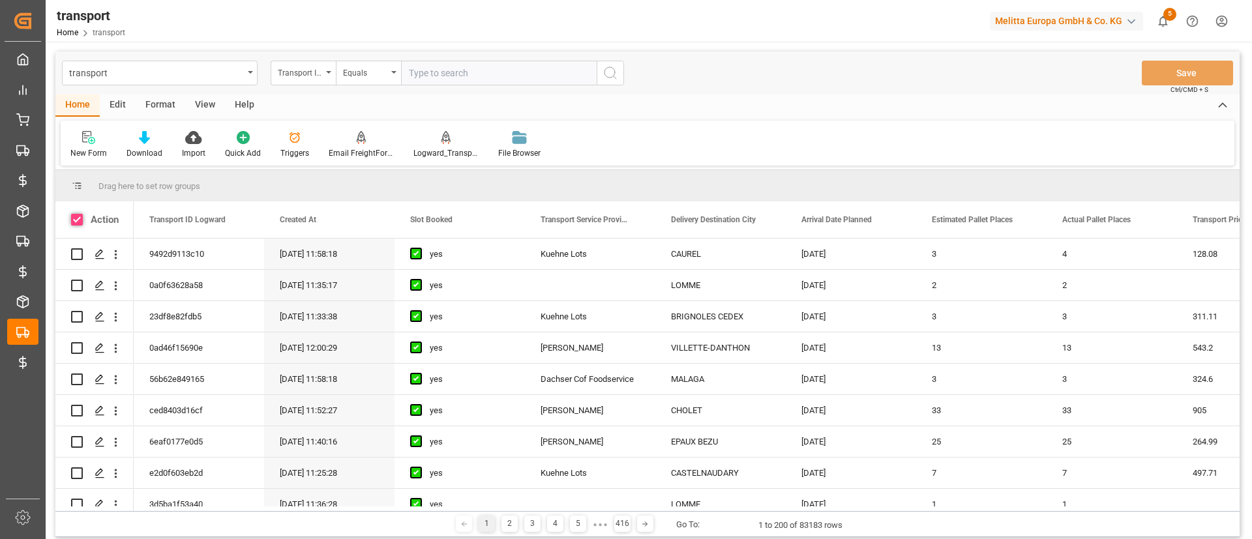
checkbox input "true"
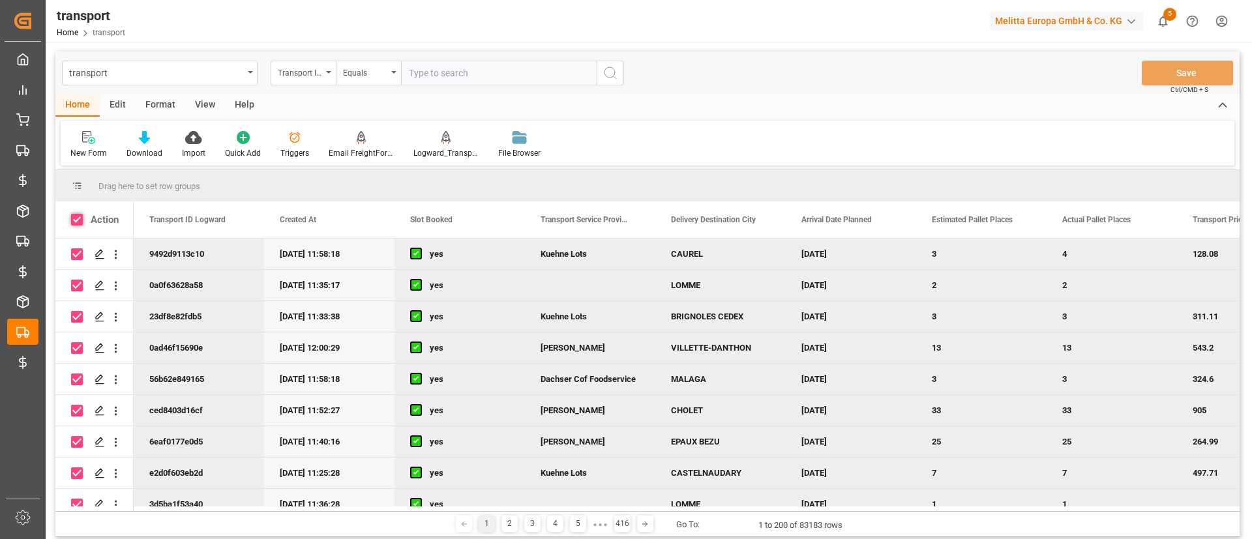
click at [78, 222] on span at bounding box center [77, 220] width 12 height 12
click at [81, 214] on input "checkbox" at bounding box center [81, 214] width 0 height 0
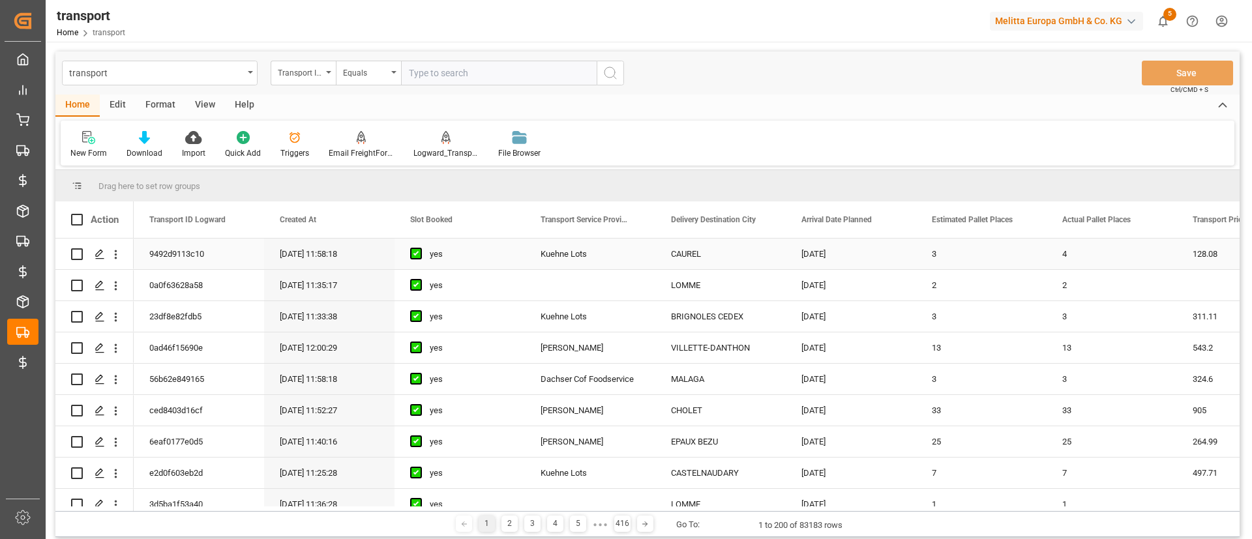
click at [78, 253] on input "Press Space to toggle row selection (unchecked)" at bounding box center [77, 254] width 12 height 12
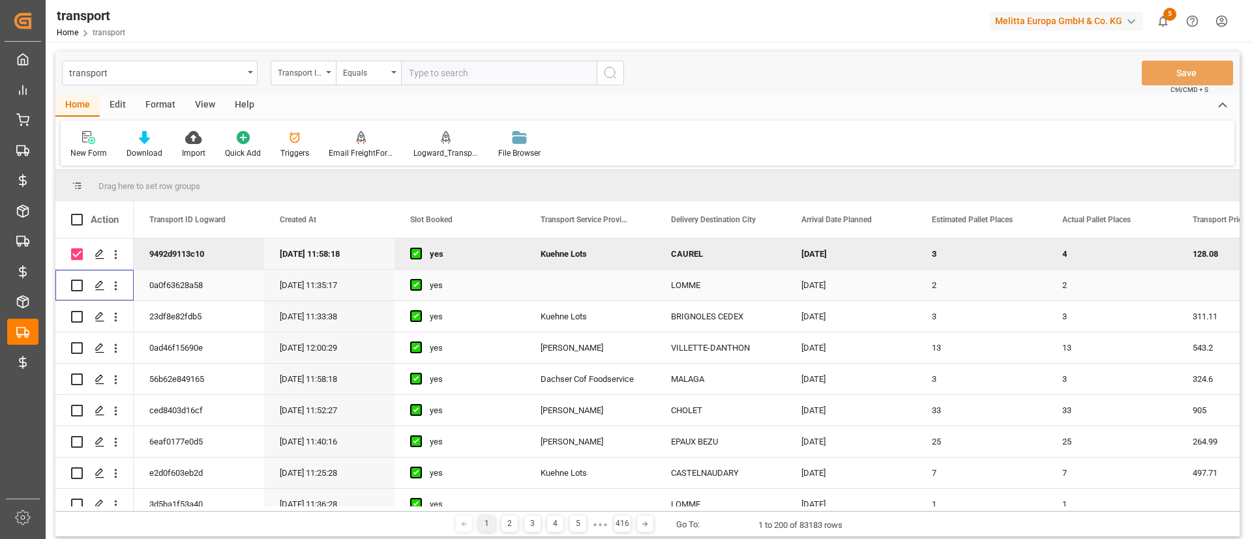
click at [78, 281] on input "Press Space to toggle row selection (unchecked)" at bounding box center [77, 286] width 12 height 12
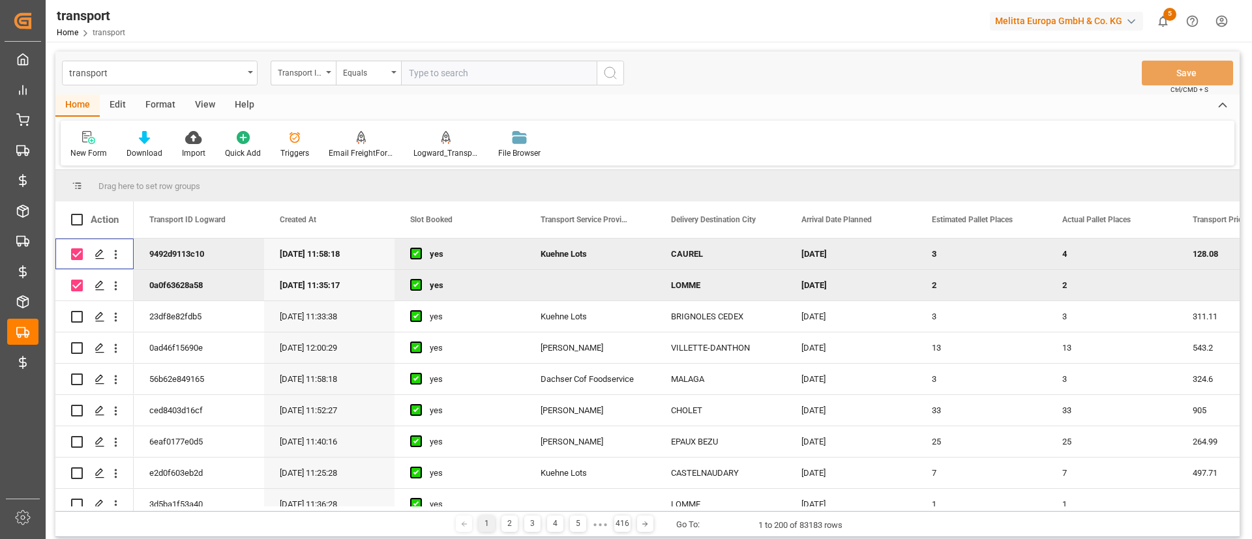
click at [74, 254] on input "Press Space to toggle row selection (checked)" at bounding box center [77, 254] width 12 height 12
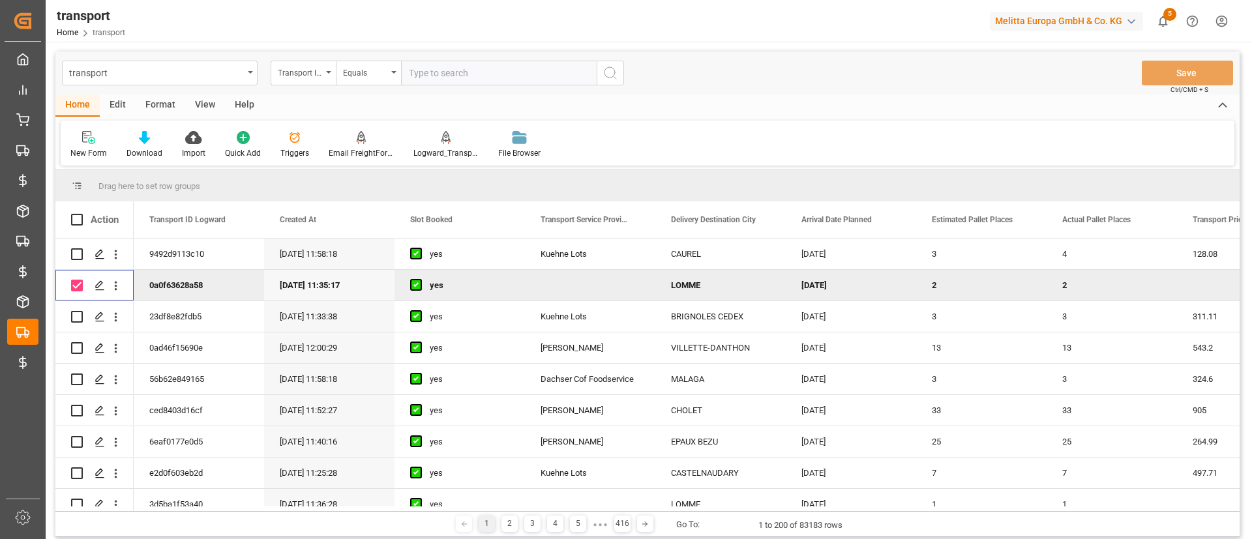
click at [79, 284] on input "Press Space to toggle row selection (checked)" at bounding box center [77, 286] width 12 height 12
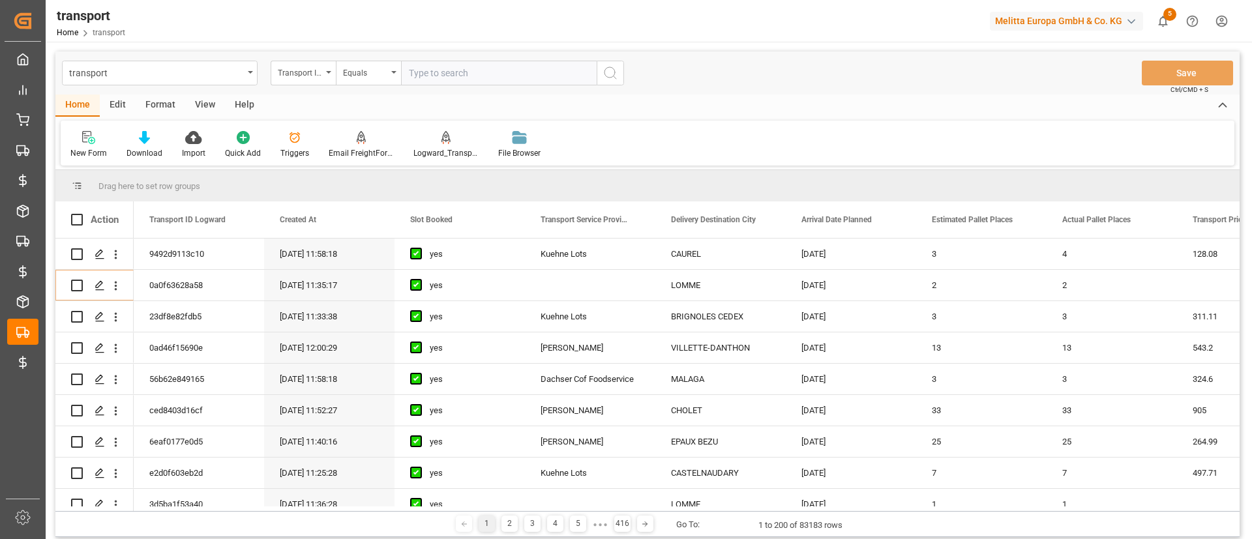
click at [666, 100] on div "Home Edit Format View Help" at bounding box center [647, 106] width 1184 height 22
click at [104, 251] on icon "Press SPACE to select this row." at bounding box center [100, 254] width 10 height 10
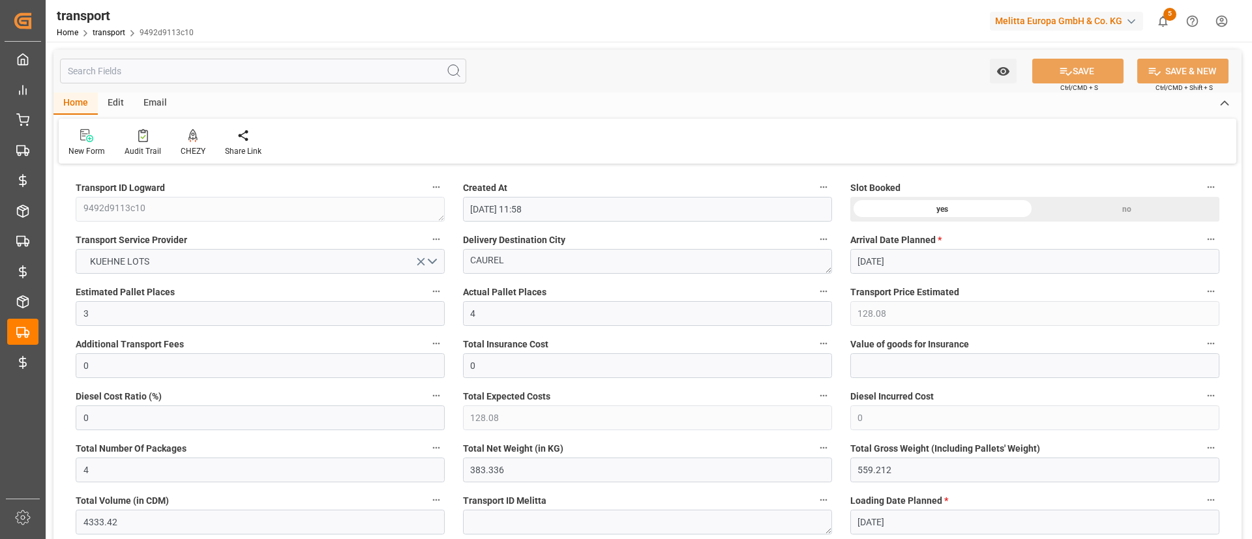
click at [110, 107] on div "Edit" at bounding box center [116, 104] width 36 height 22
click at [87, 105] on div "Home" at bounding box center [75, 104] width 44 height 22
click at [72, 31] on link "Home" at bounding box center [68, 32] width 22 height 9
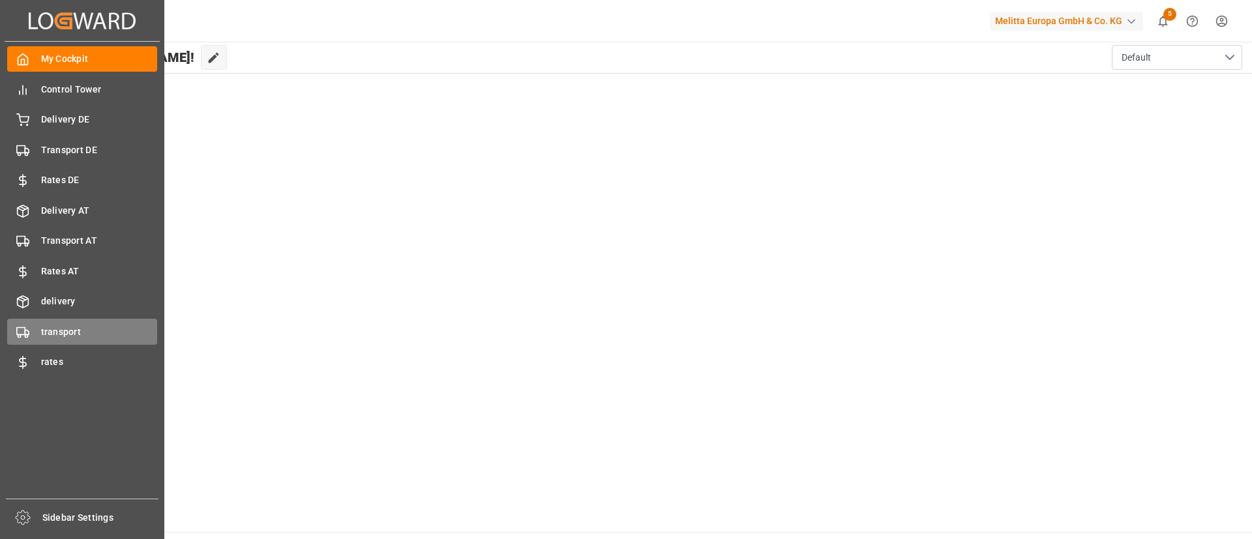
click at [14, 335] on div at bounding box center [18, 332] width 22 height 14
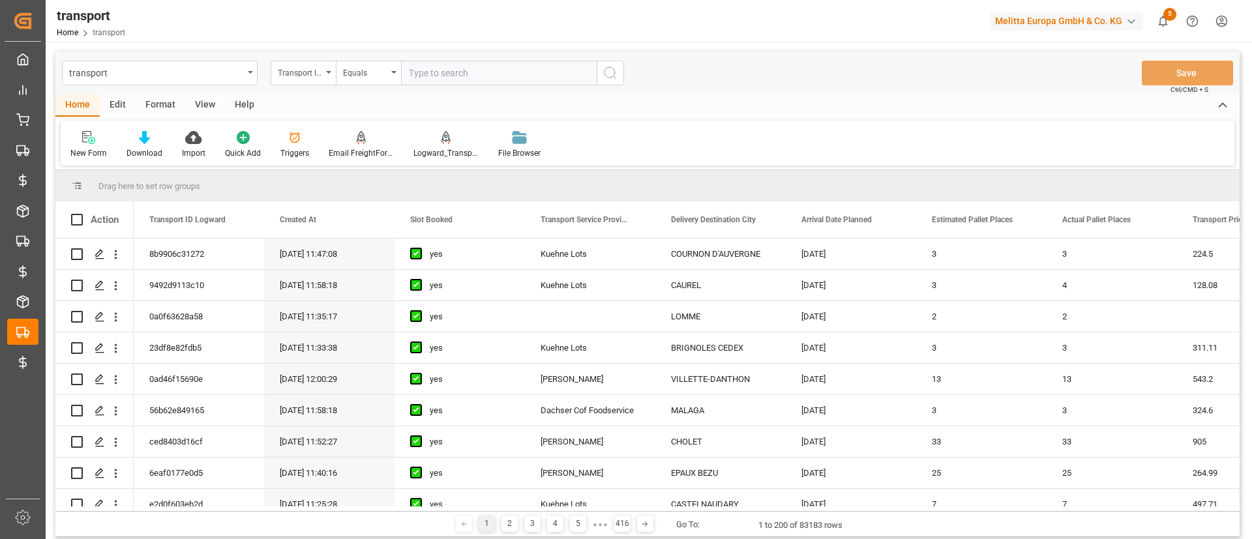
click at [1028, 151] on div "New Form Download Import Quick Add Triggers Email FreightForwarders Logward_Tra…" at bounding box center [648, 143] width 1174 height 45
click at [1051, 187] on div "Drag here to set row groups" at bounding box center [647, 185] width 1184 height 31
click at [1088, 190] on div "Drag here to set row groups" at bounding box center [647, 185] width 1184 height 31
